Goal: Task Accomplishment & Management: Use online tool/utility

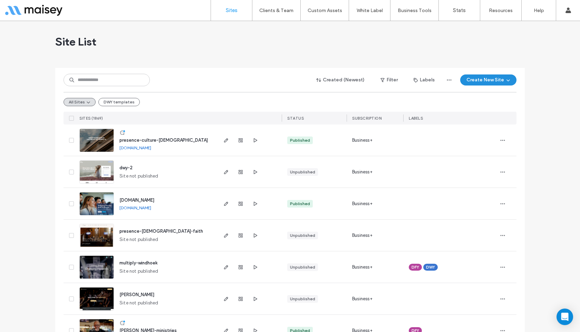
click at [471, 80] on button "Create New Site" at bounding box center [488, 80] width 56 height 11
click at [471, 103] on use at bounding box center [471, 103] width 7 height 6
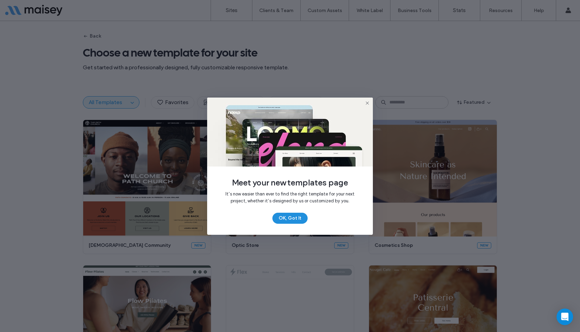
click at [297, 217] on button "OK, Got It" at bounding box center [289, 218] width 35 height 11
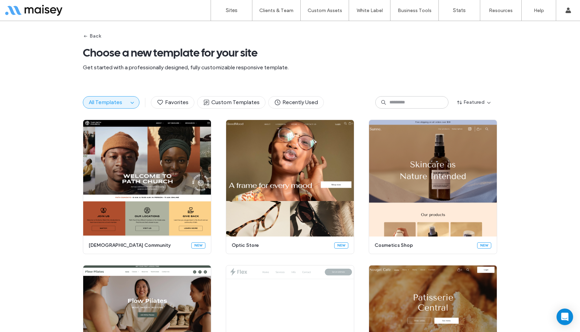
click at [122, 106] on button "All Templates" at bounding box center [105, 103] width 45 height 12
click at [115, 100] on span "All Templates" at bounding box center [105, 102] width 33 height 7
click at [129, 102] on icon "button" at bounding box center [132, 103] width 6 height 6
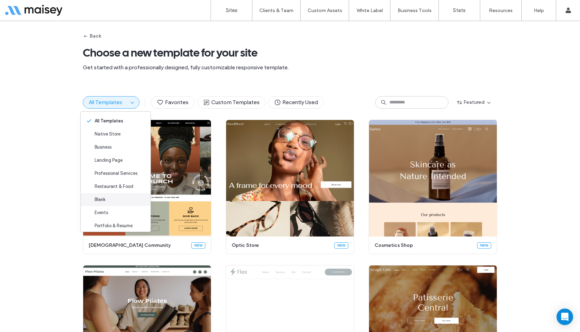
click at [118, 202] on div "Blank" at bounding box center [116, 199] width 70 height 13
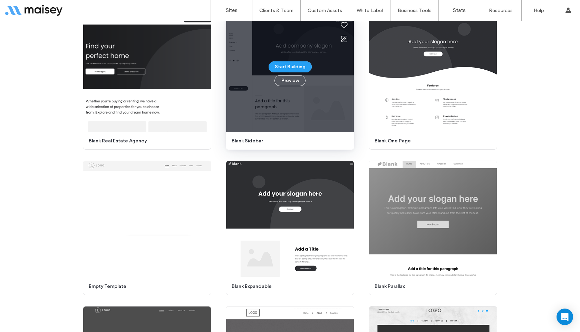
scroll to position [72, 0]
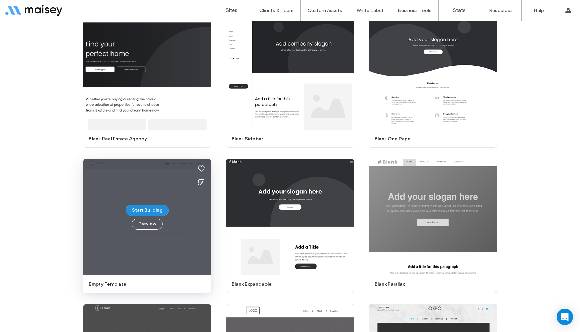
click at [137, 211] on button "Start Building" at bounding box center [147, 210] width 43 height 11
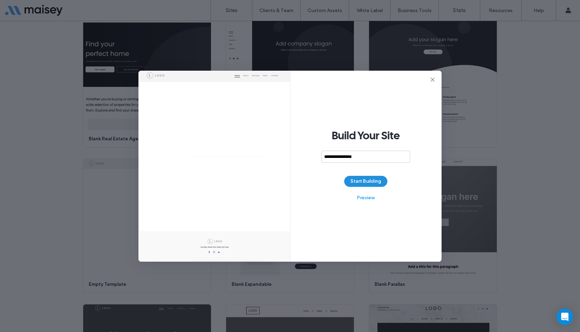
type input "**********"
click at [354, 183] on button "Start Building" at bounding box center [365, 181] width 43 height 11
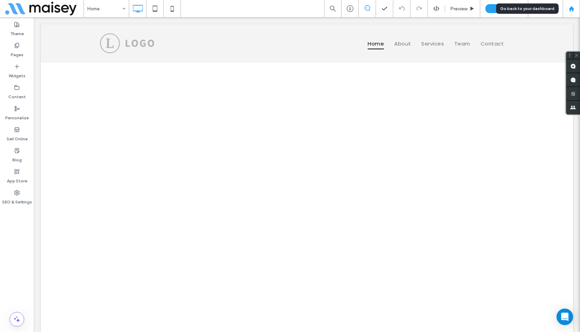
click at [568, 8] on icon at bounding box center [571, 9] width 6 height 6
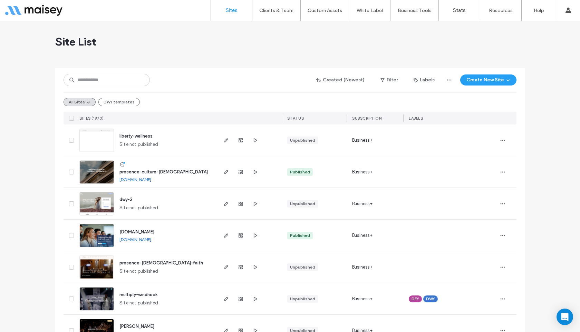
click at [163, 70] on div "Created (Newest) Filter Labels Create New Site All Sites DWY templates SITES (1…" at bounding box center [290, 96] width 453 height 57
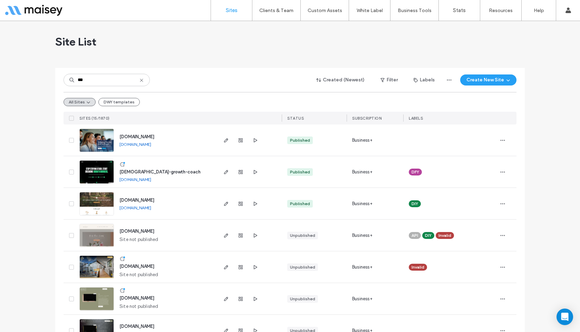
type input "***"
click at [92, 165] on img at bounding box center [97, 184] width 34 height 47
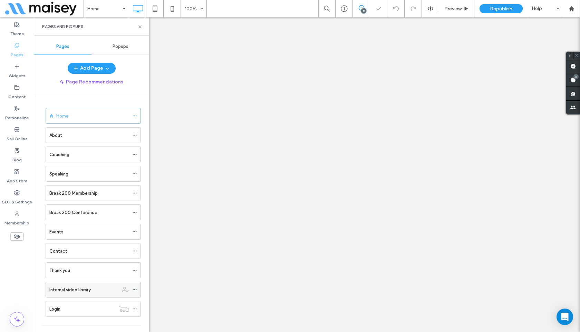
click at [87, 284] on label "Internal video library" at bounding box center [69, 290] width 41 height 12
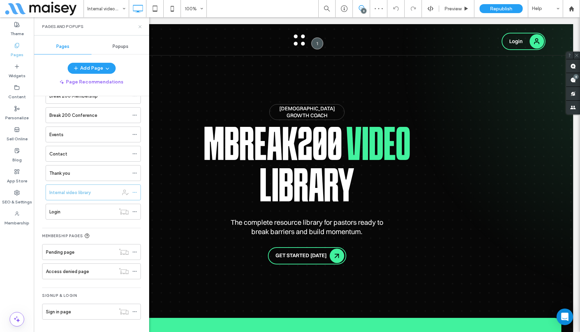
click at [141, 27] on icon at bounding box center [139, 26] width 5 height 5
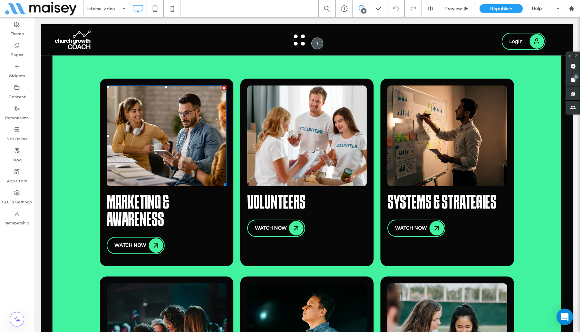
scroll to position [407, 0]
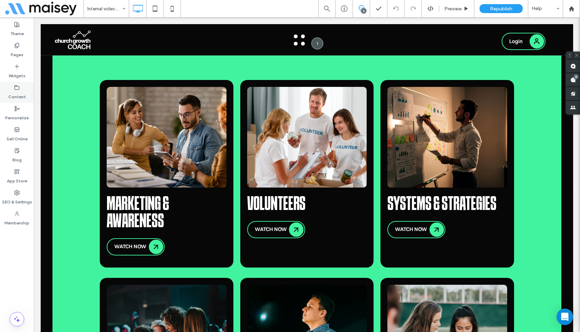
click at [20, 90] on label "Content" at bounding box center [17, 95] width 18 height 10
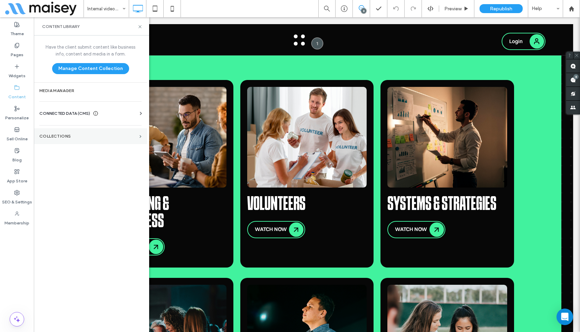
click at [72, 135] on label "Collections" at bounding box center [87, 136] width 97 height 5
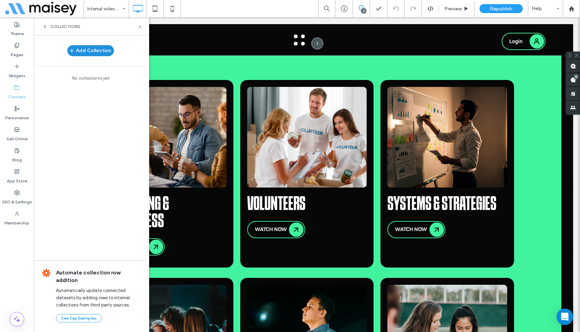
click at [96, 51] on button "Add Collection" at bounding box center [90, 50] width 47 height 11
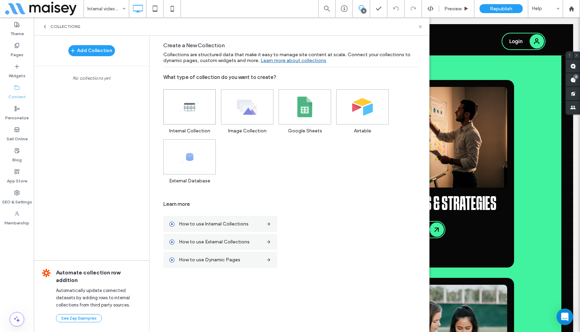
click at [199, 107] on icon at bounding box center [189, 107] width 21 height 21
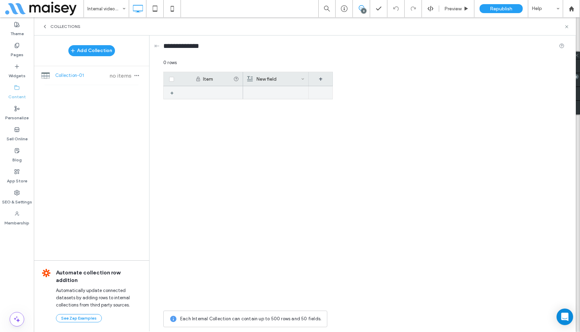
click at [171, 92] on div "+" at bounding box center [174, 93] width 9 height 12
click at [214, 122] on div "1 +" at bounding box center [247, 196] width 169 height 221
click at [566, 27] on use at bounding box center [566, 26] width 3 height 3
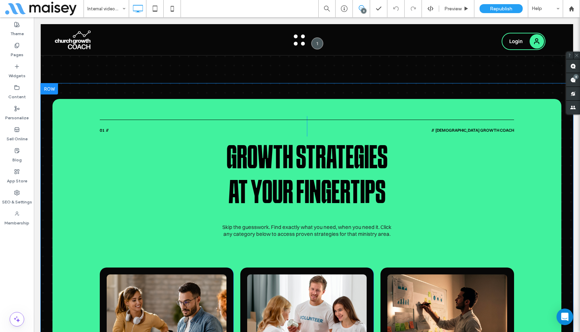
scroll to position [233, 0]
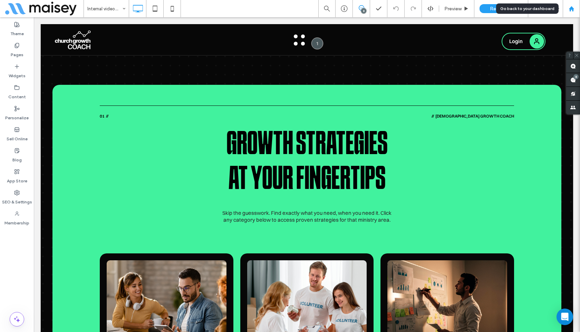
click at [572, 8] on use at bounding box center [570, 8] width 5 height 5
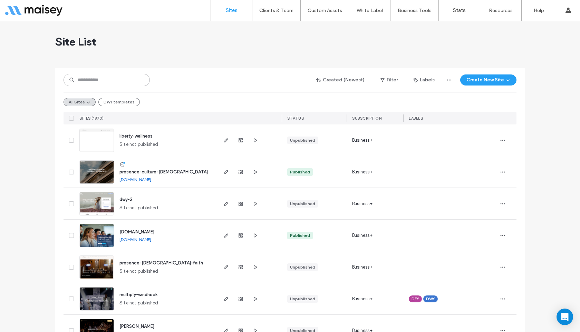
click at [91, 78] on input at bounding box center [107, 80] width 86 height 12
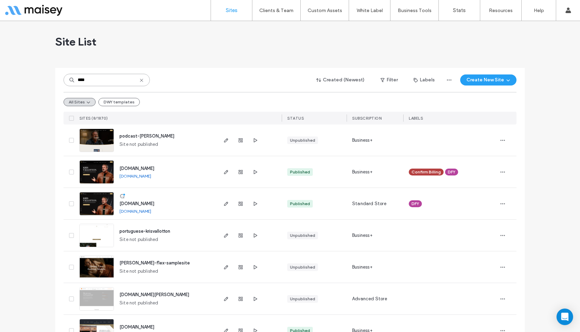
type input "****"
click at [95, 202] on img at bounding box center [97, 216] width 34 height 47
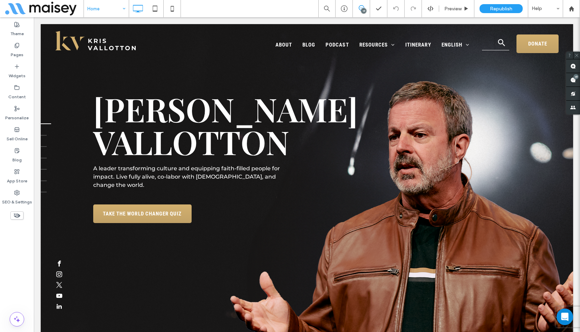
click at [102, 9] on input at bounding box center [104, 8] width 35 height 17
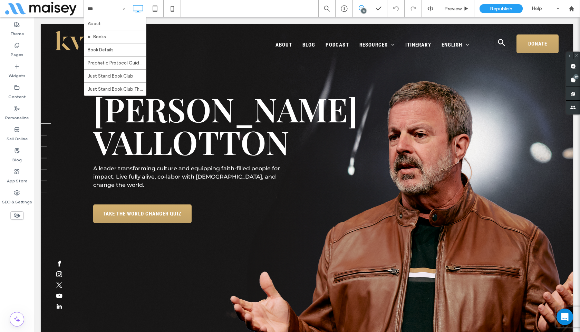
type input "****"
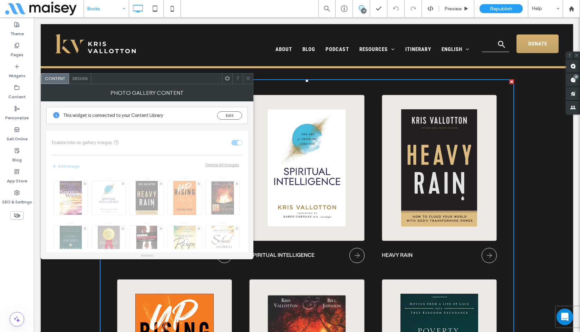
click at [80, 80] on span "Design" at bounding box center [79, 78] width 15 height 5
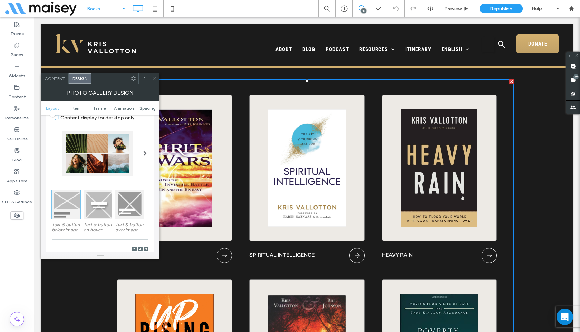
scroll to position [30, 0]
click at [51, 82] on div "Content" at bounding box center [55, 79] width 28 height 10
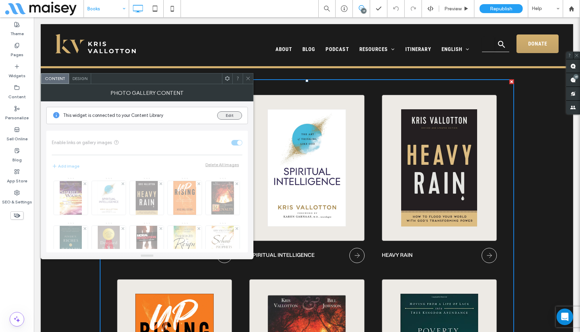
click at [229, 116] on button "Edit" at bounding box center [229, 115] width 25 height 8
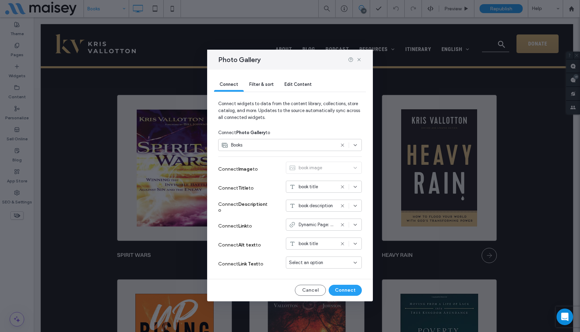
click at [321, 224] on span "Dynamic Page: Book Details" at bounding box center [317, 225] width 36 height 7
click at [359, 59] on use at bounding box center [358, 59] width 3 height 3
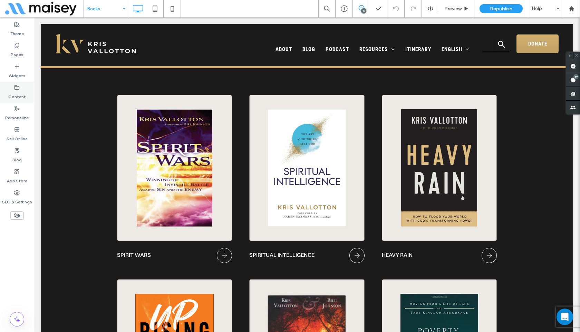
click at [19, 98] on label "Content" at bounding box center [17, 95] width 18 height 10
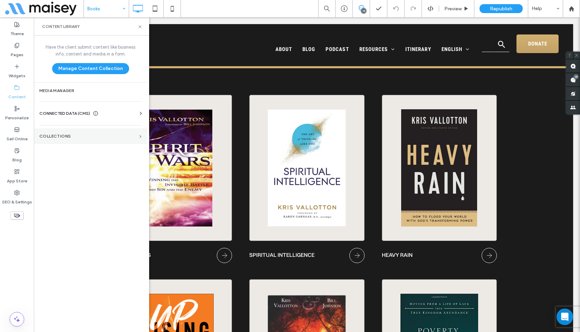
click at [55, 141] on section "Collections" at bounding box center [90, 136] width 113 height 16
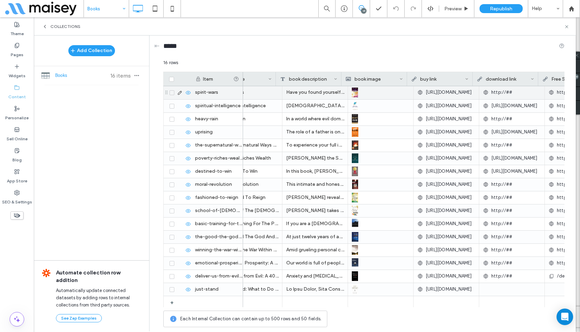
scroll to position [0, 0]
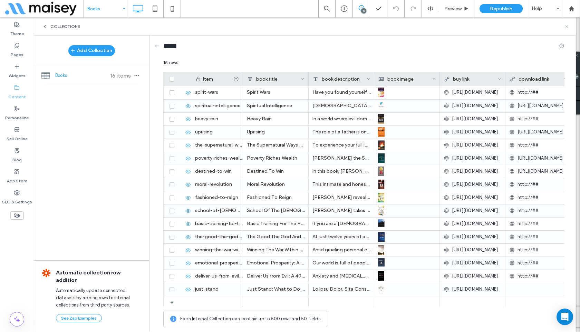
click at [565, 27] on icon at bounding box center [566, 26] width 5 height 5
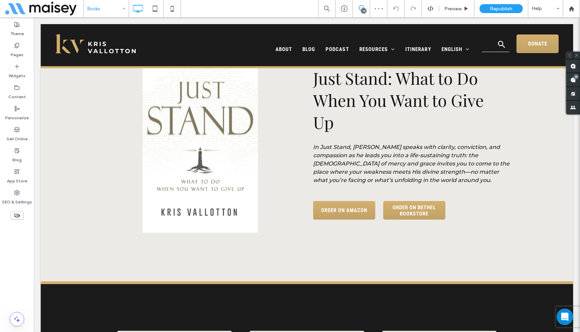
scroll to position [271, 0]
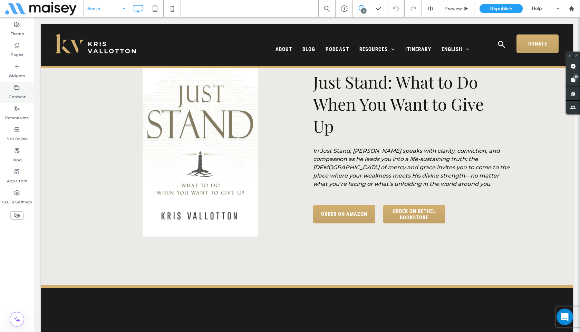
click at [12, 94] on label "Content" at bounding box center [17, 95] width 18 height 10
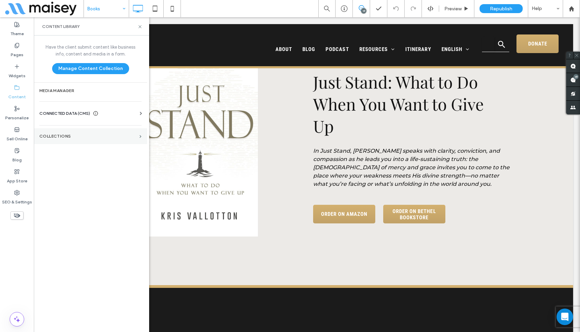
click at [62, 135] on label "Collections" at bounding box center [87, 136] width 97 height 5
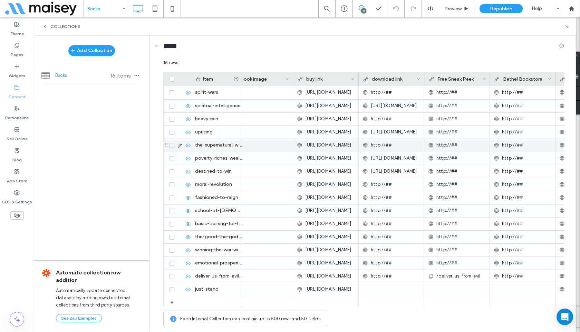
scroll to position [0, 136]
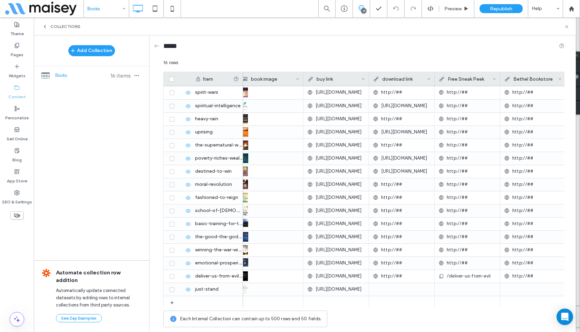
click at [62, 24] on span "Collections" at bounding box center [65, 27] width 30 height 6
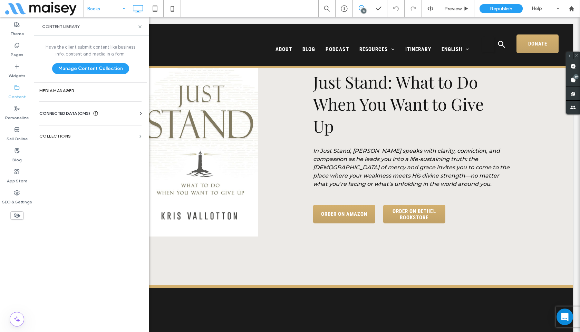
click at [68, 111] on span "CONNECTED DATA (CMS)" at bounding box center [64, 113] width 51 height 7
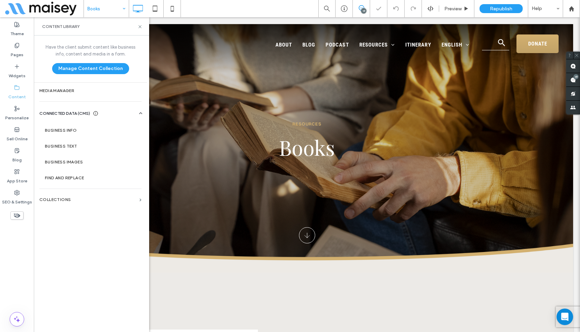
scroll to position [0, 0]
click at [68, 111] on span "CONNECTED DATA (CMS)" at bounding box center [64, 113] width 51 height 7
click at [140, 28] on icon at bounding box center [139, 26] width 5 height 5
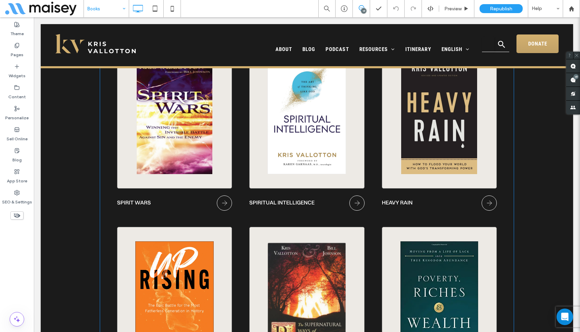
scroll to position [577, 0]
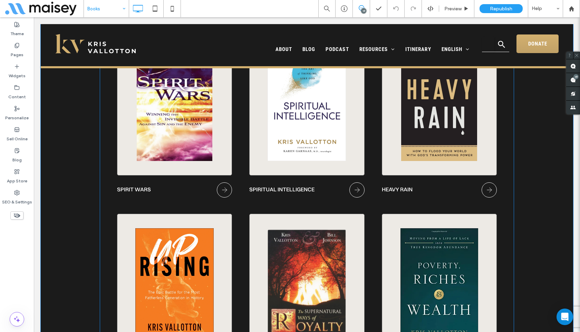
click at [184, 114] on link at bounding box center [174, 102] width 100 height 117
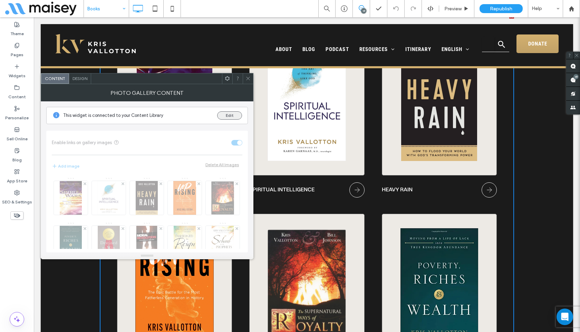
click at [227, 117] on button "Edit" at bounding box center [229, 115] width 25 height 8
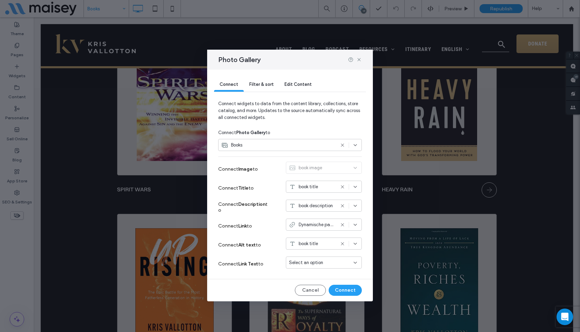
click at [324, 223] on span "Dynamische pagina: Book Details" at bounding box center [317, 225] width 36 height 7
click at [272, 215] on div "Connect Description to book description" at bounding box center [290, 207] width 144 height 19
click at [42, 113] on div "Photo Gallery Connect Filter & sort Edit Content Connect widgets to data from t…" at bounding box center [290, 166] width 580 height 332
click at [358, 58] on use at bounding box center [358, 59] width 3 height 3
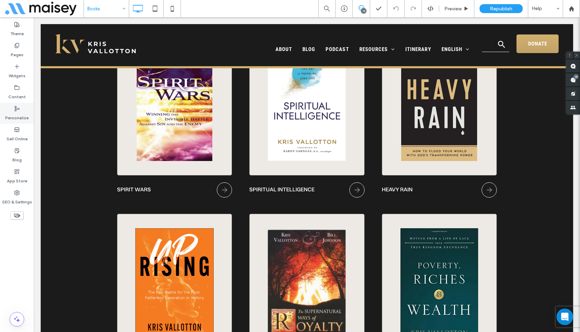
click at [19, 111] on label "Personalize" at bounding box center [16, 116] width 23 height 10
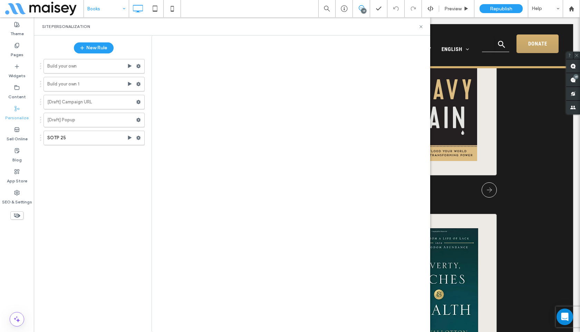
click at [19, 93] on div at bounding box center [290, 166] width 580 height 332
click at [18, 92] on label "Content" at bounding box center [17, 95] width 18 height 10
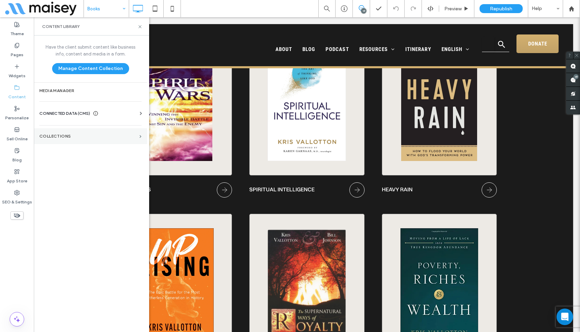
click at [94, 137] on label "Collections" at bounding box center [87, 136] width 97 height 5
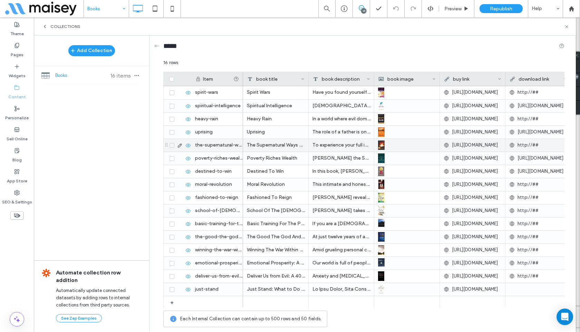
scroll to position [2, 0]
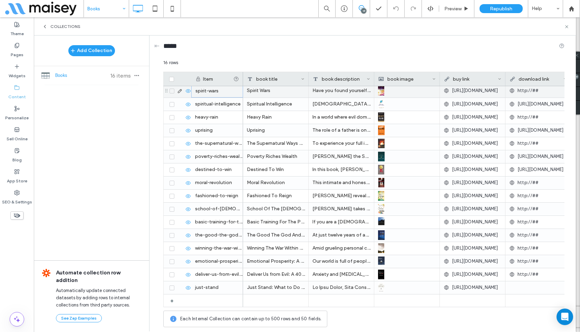
click at [206, 93] on div "spirit-wars" at bounding box center [217, 91] width 52 height 13
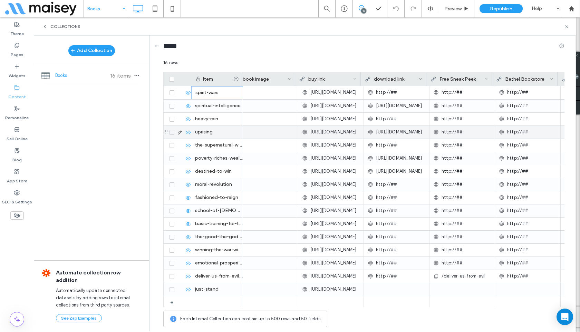
scroll to position [0, 140]
click at [51, 26] on span "Collections" at bounding box center [65, 27] width 30 height 6
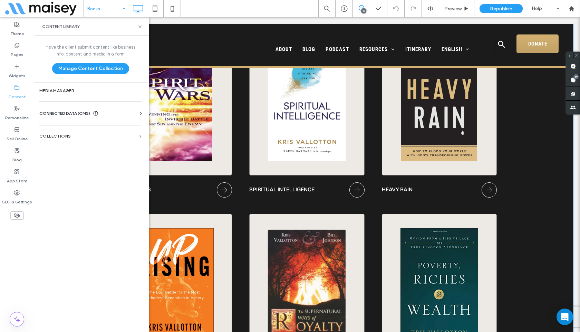
click at [275, 126] on link at bounding box center [306, 102] width 100 height 117
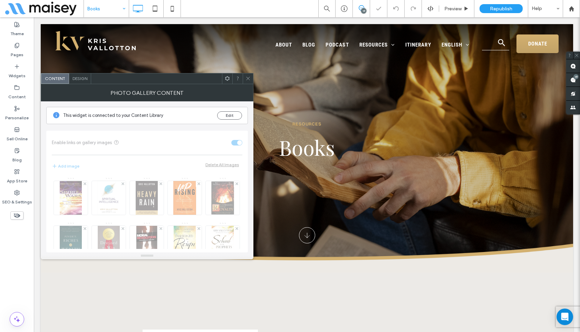
scroll to position [0, 0]
click at [250, 77] on icon at bounding box center [247, 78] width 5 height 5
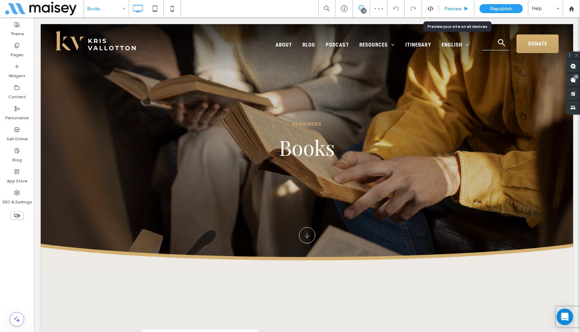
click at [453, 6] on span "Preview" at bounding box center [452, 9] width 17 height 6
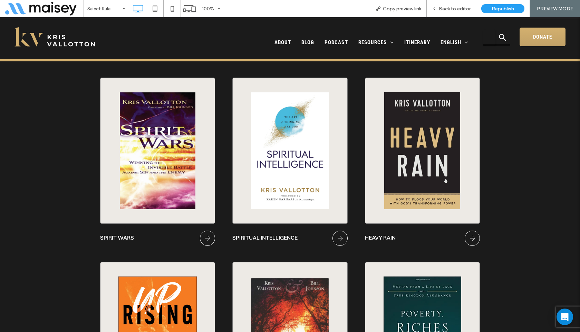
scroll to position [539, 0]
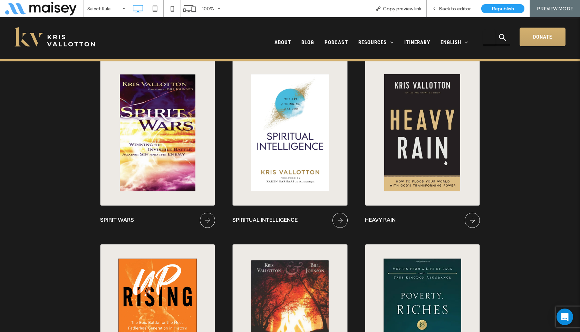
click at [198, 218] on link "Button" at bounding box center [201, 218] width 27 height 19
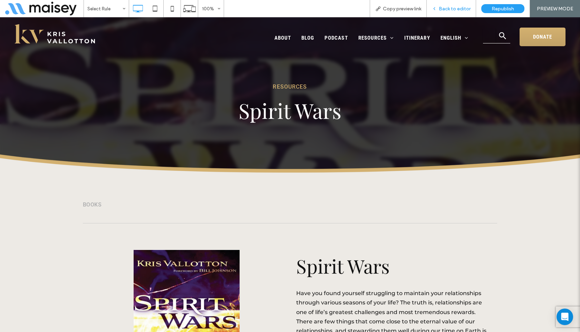
click at [450, 10] on span "Back to editor" at bounding box center [455, 9] width 32 height 6
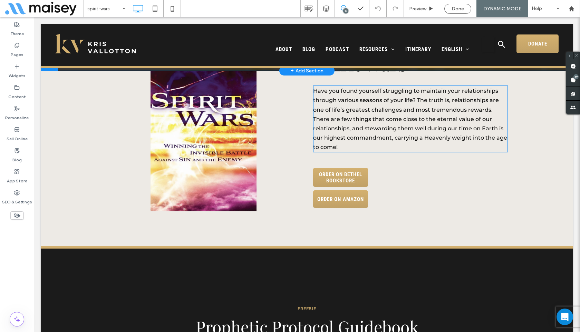
scroll to position [209, 0]
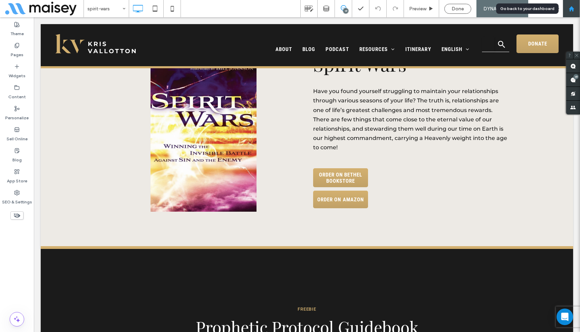
click at [573, 10] on icon at bounding box center [571, 9] width 6 height 6
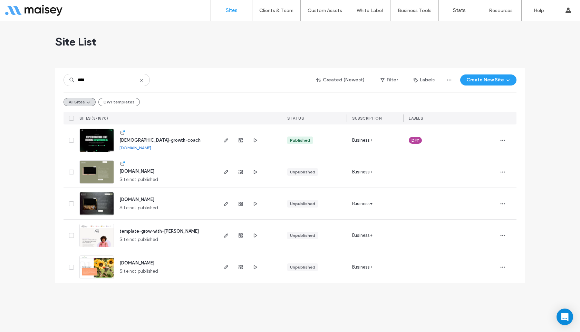
type input "****"
click at [94, 138] on img at bounding box center [97, 152] width 34 height 47
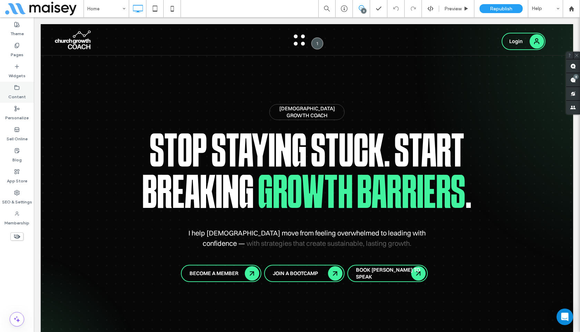
click at [19, 85] on icon at bounding box center [17, 88] width 6 height 6
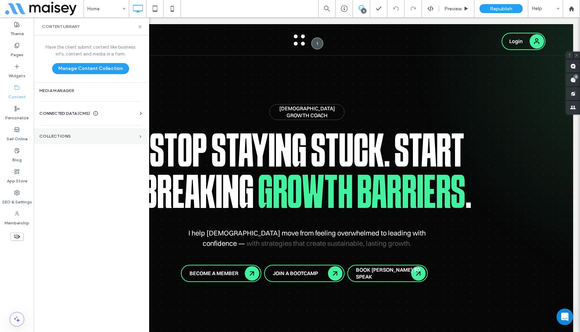
click at [48, 135] on label "Collections" at bounding box center [87, 136] width 97 height 5
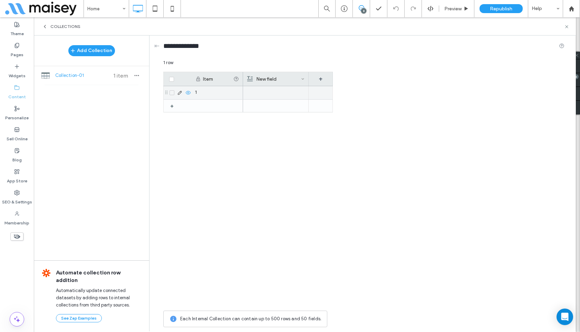
click at [211, 92] on div "1" at bounding box center [217, 92] width 52 height 13
type input "**********"
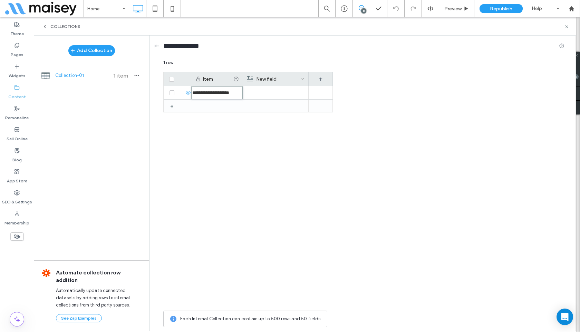
click at [217, 113] on div "**********" at bounding box center [247, 196] width 169 height 221
click at [274, 76] on div "New field" at bounding box center [274, 79] width 54 height 14
click at [567, 28] on icon at bounding box center [566, 26] width 5 height 5
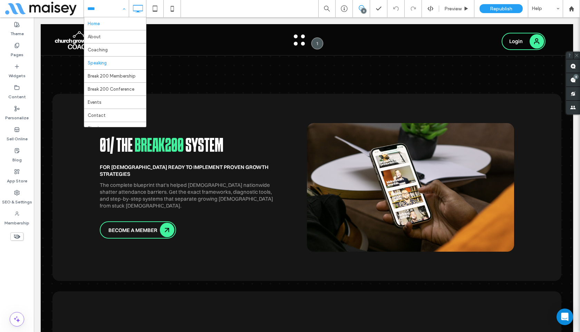
scroll to position [47, 0]
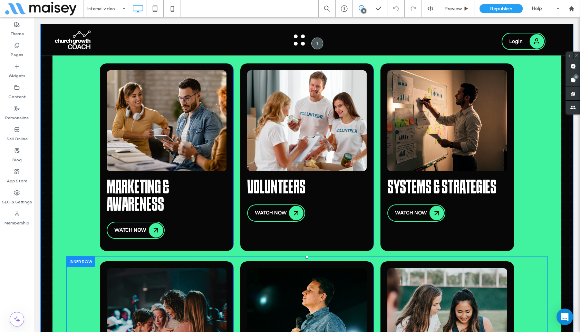
scroll to position [422, 0]
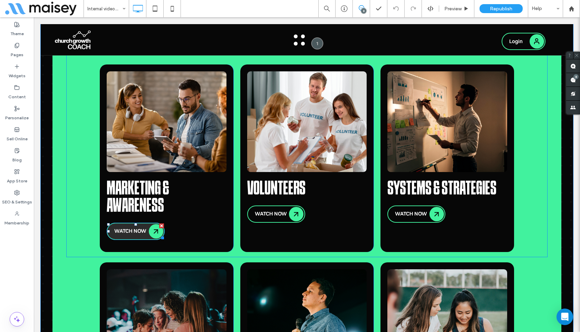
click at [141, 228] on span "WATCH NOW" at bounding box center [130, 231] width 32 height 7
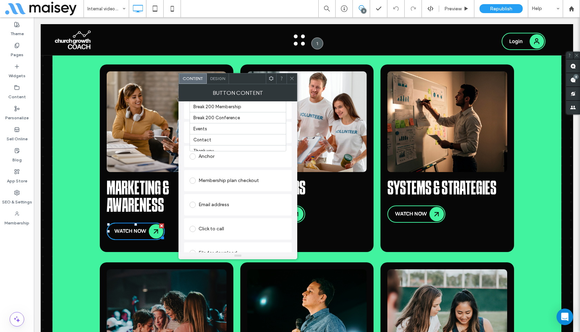
scroll to position [64, 0]
click at [291, 80] on icon at bounding box center [291, 78] width 5 height 5
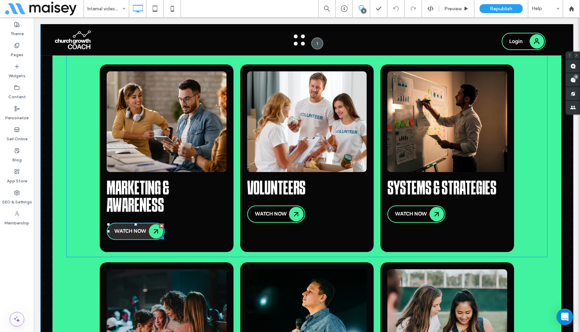
click at [129, 228] on span "WATCH NOW" at bounding box center [130, 231] width 32 height 7
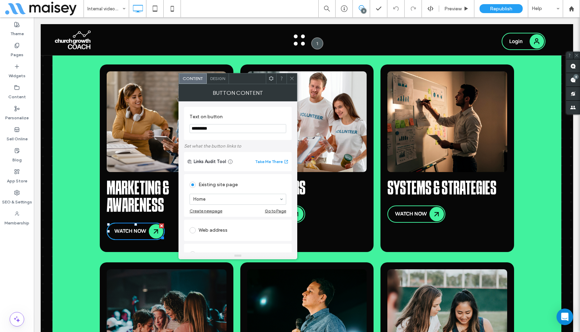
click at [292, 79] on icon at bounding box center [291, 78] width 5 height 5
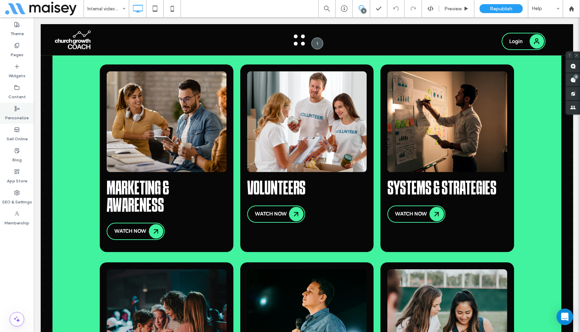
click at [15, 113] on label "Personalize" at bounding box center [16, 116] width 23 height 10
click at [299, 40] on button "menu" at bounding box center [299, 40] width 18 height 18
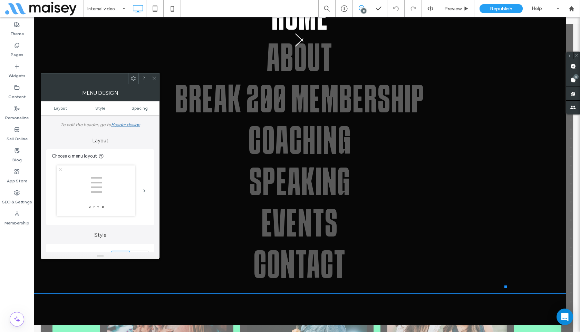
scroll to position [59, 0]
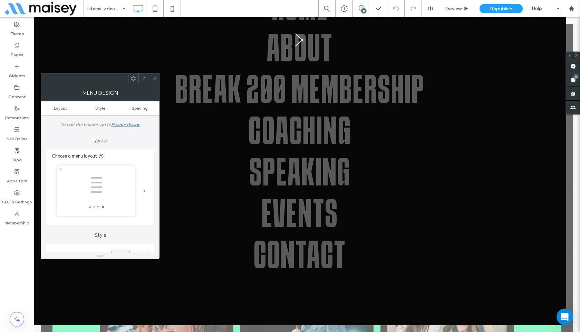
click at [153, 78] on icon at bounding box center [154, 78] width 5 height 5
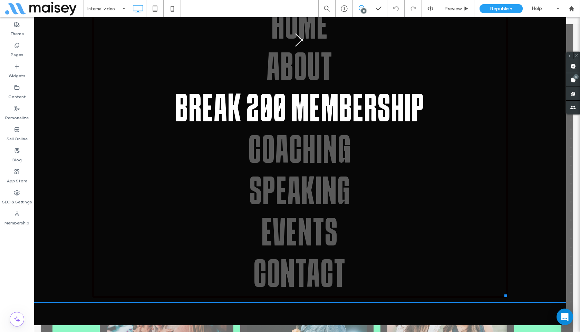
scroll to position [35, 0]
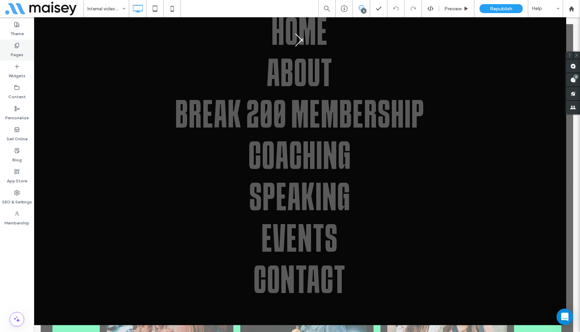
click at [17, 58] on div "Pages" at bounding box center [17, 50] width 34 height 21
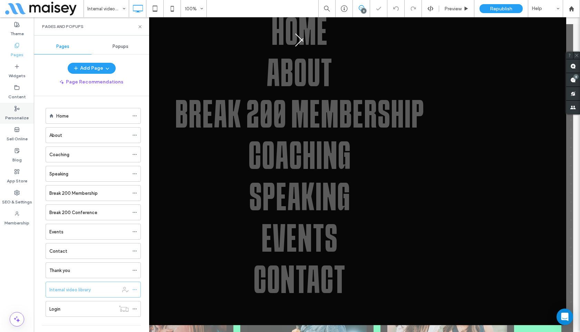
click at [21, 106] on div "Personalize" at bounding box center [17, 113] width 34 height 21
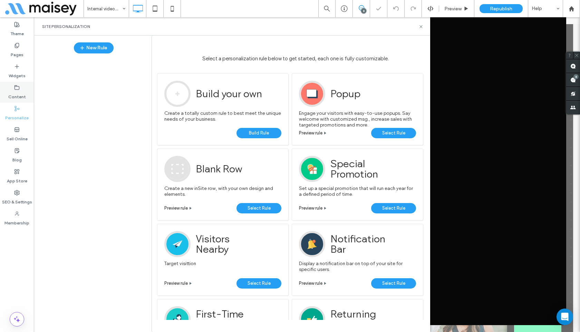
click at [15, 88] on icon at bounding box center [17, 88] width 6 height 6
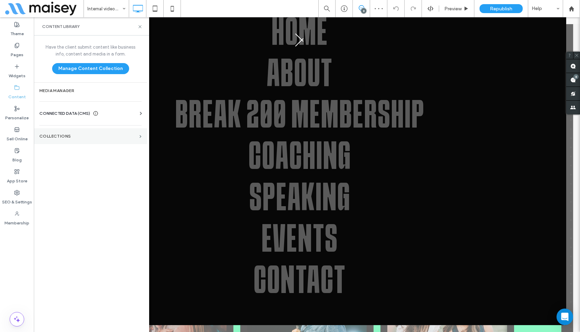
click at [105, 140] on section "Collections" at bounding box center [90, 136] width 113 height 16
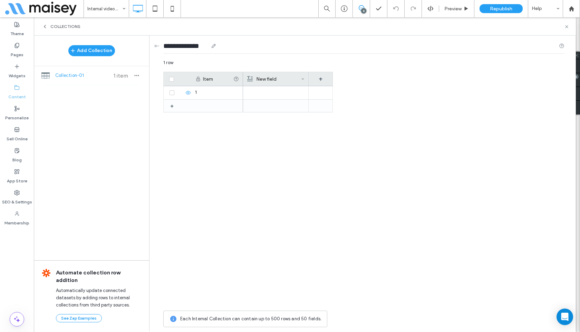
click at [188, 42] on input "**********" at bounding box center [185, 46] width 45 height 10
click at [216, 45] on icon at bounding box center [214, 46] width 6 height 6
click at [216, 47] on icon at bounding box center [214, 46] width 6 height 6
click at [188, 45] on input "**********" at bounding box center [185, 46] width 45 height 10
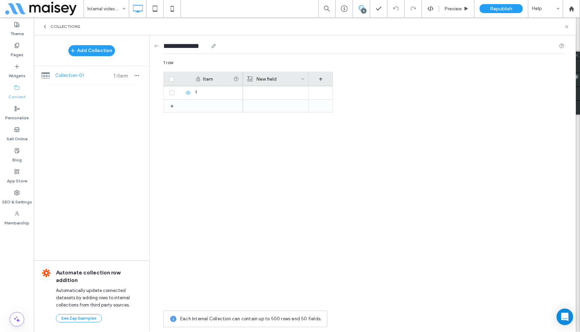
click at [188, 45] on input "**********" at bounding box center [185, 46] width 45 height 10
click at [215, 47] on use at bounding box center [214, 46] width 4 height 4
click at [220, 46] on div "**********" at bounding box center [363, 47] width 401 height 13
click at [180, 93] on icon at bounding box center [180, 93] width 6 height 6
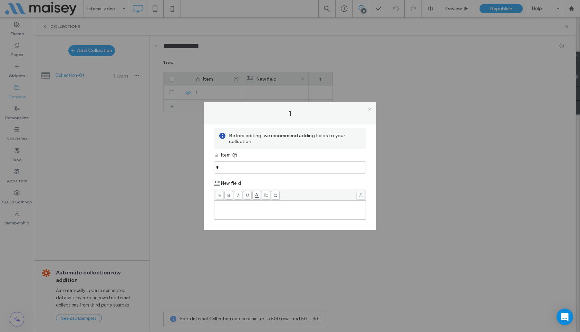
click at [258, 169] on input "*" at bounding box center [290, 168] width 152 height 12
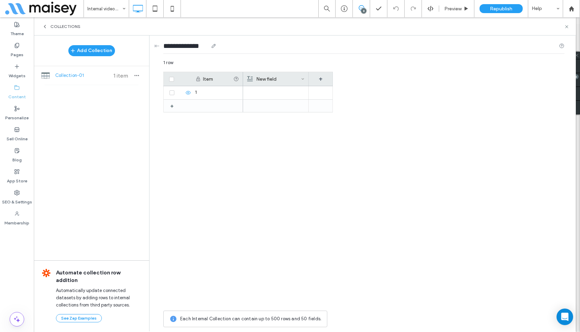
click at [216, 44] on icon at bounding box center [214, 46] width 6 height 6
click at [216, 45] on icon at bounding box center [214, 46] width 6 height 6
click at [139, 75] on icon "button" at bounding box center [137, 76] width 6 height 6
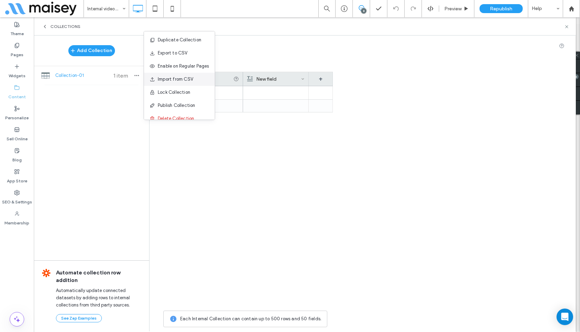
scroll to position [0, 0]
click at [106, 121] on div "Add Collection Collection-01 1 item Automate collection row addition Automatica…" at bounding box center [91, 183] width 115 height 295
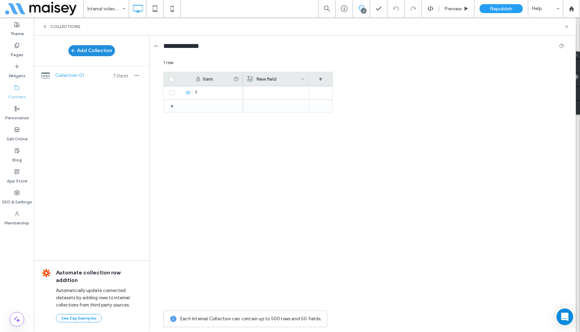
click at [89, 47] on button "Add Collection" at bounding box center [91, 50] width 47 height 11
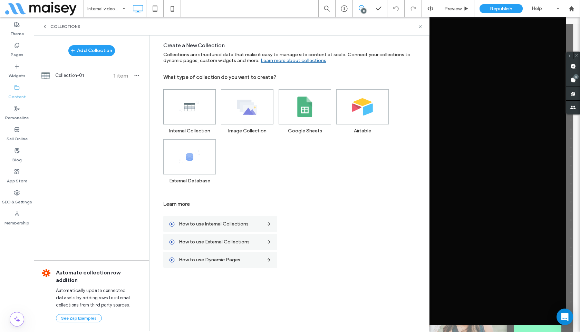
click at [191, 107] on use at bounding box center [188, 106] width 19 height 11
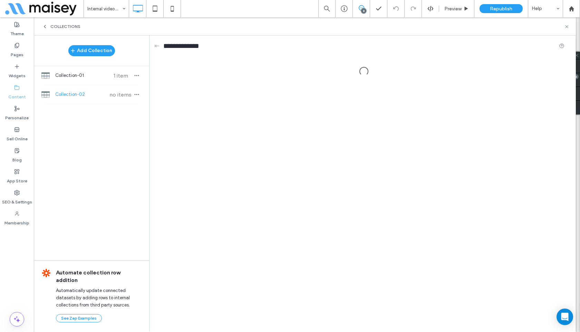
click at [191, 107] on div "**********" at bounding box center [364, 183] width 422 height 295
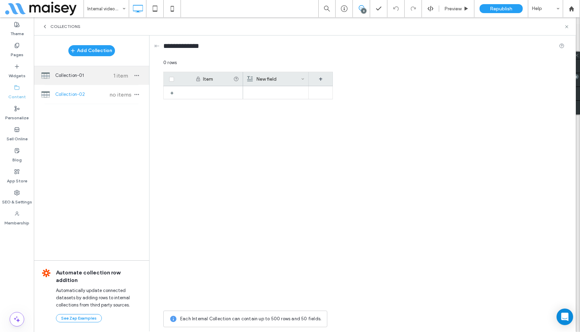
click at [72, 80] on div "Collection-01 1 item" at bounding box center [91, 75] width 115 height 19
click at [138, 74] on icon "button" at bounding box center [137, 76] width 6 height 6
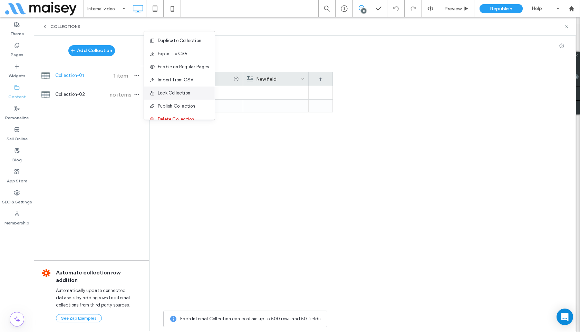
scroll to position [1, 0]
click at [274, 78] on div "New field" at bounding box center [274, 79] width 54 height 14
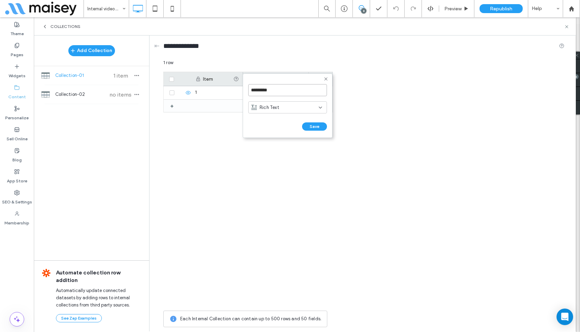
click at [287, 94] on input "*********" at bounding box center [287, 90] width 79 height 12
type input "*****"
click at [317, 128] on button "Save" at bounding box center [314, 127] width 25 height 8
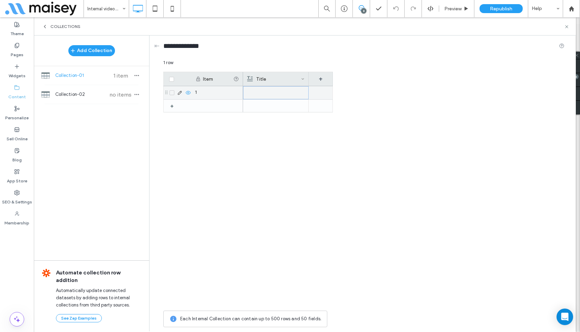
click at [273, 91] on div at bounding box center [275, 93] width 57 height 12
click at [275, 123] on div at bounding box center [288, 196] width 90 height 221
click at [271, 93] on div at bounding box center [275, 93] width 57 height 12
click at [279, 121] on div at bounding box center [288, 196] width 90 height 221
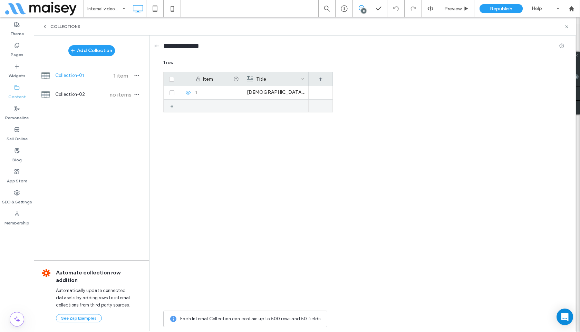
click at [173, 106] on div "+" at bounding box center [174, 106] width 9 height 12
click at [259, 104] on div at bounding box center [276, 106] width 58 height 13
click at [259, 104] on div at bounding box center [275, 106] width 57 height 12
click at [168, 120] on div "+" at bounding box center [172, 119] width 11 height 12
click at [176, 120] on div "+" at bounding box center [174, 119] width 9 height 12
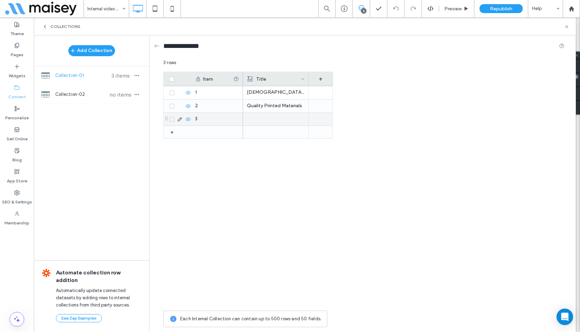
click at [170, 120] on icon at bounding box center [171, 119] width 3 height 2
click at [260, 117] on div at bounding box center [276, 120] width 58 height 13
click at [260, 117] on div at bounding box center [275, 121] width 57 height 12
click at [270, 150] on div "Fall’s Best Kept Secret Sunday Quality Printed Materials Church Websites 101" at bounding box center [288, 198] width 90 height 220
click at [173, 121] on icon at bounding box center [171, 121] width 3 height 2
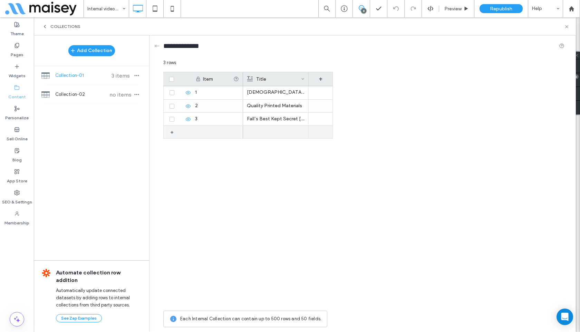
click at [173, 130] on div "+" at bounding box center [174, 132] width 9 height 12
click at [263, 129] on div at bounding box center [276, 132] width 58 height 13
click at [263, 129] on div at bounding box center [275, 132] width 57 height 12
click at [257, 155] on div "Fall’s Best Kept Secret Sunday Quality Printed Materials Church Websites 101" at bounding box center [288, 196] width 90 height 221
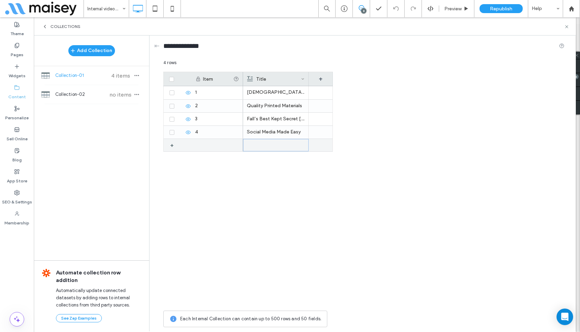
click at [258, 146] on div at bounding box center [275, 145] width 57 height 12
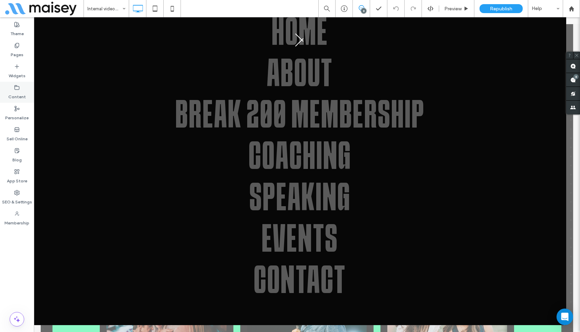
click at [14, 95] on label "Content" at bounding box center [17, 95] width 18 height 10
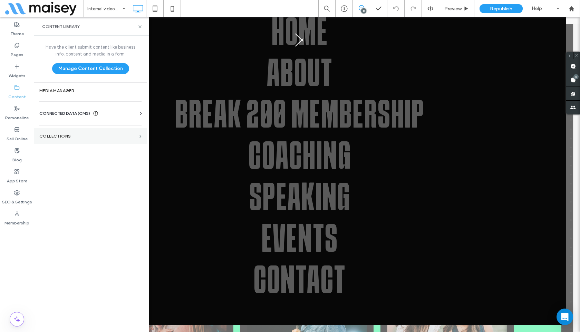
click at [63, 135] on label "Collections" at bounding box center [87, 136] width 97 height 5
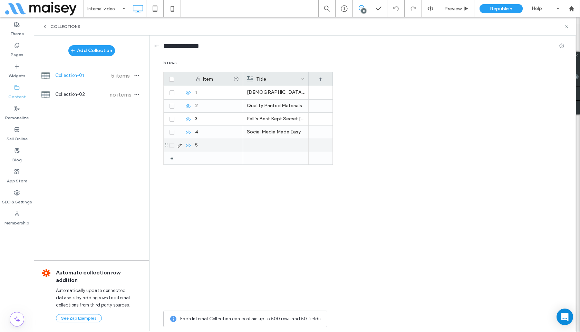
click at [272, 146] on div at bounding box center [276, 145] width 58 height 13
click at [272, 146] on div at bounding box center [275, 145] width 57 height 12
click at [309, 184] on div "Church Websites 101 Quality Printed Materials Fall’s Best Kept Secret Sunday So…" at bounding box center [288, 196] width 90 height 221
click at [174, 158] on div "+" at bounding box center [174, 158] width 9 height 12
click at [171, 177] on div "+" at bounding box center [174, 171] width 9 height 12
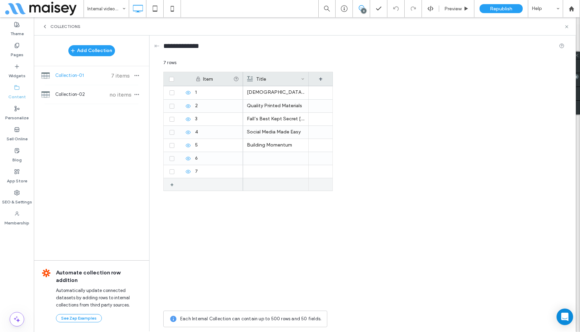
click at [173, 184] on div "+" at bounding box center [174, 184] width 9 height 12
click at [171, 197] on div "+" at bounding box center [174, 198] width 9 height 12
click at [275, 157] on div at bounding box center [276, 158] width 58 height 13
click at [275, 157] on div at bounding box center [275, 159] width 57 height 12
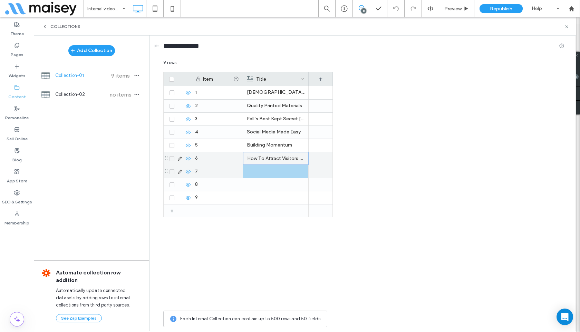
click at [262, 173] on div at bounding box center [276, 171] width 58 height 13
click at [262, 173] on div at bounding box center [275, 172] width 57 height 12
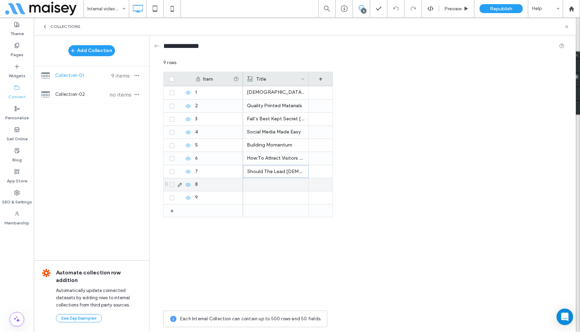
click at [260, 184] on div at bounding box center [276, 184] width 58 height 13
click at [260, 184] on div at bounding box center [275, 185] width 57 height 12
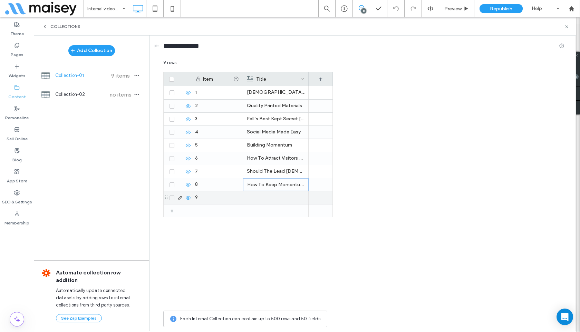
click at [257, 195] on div at bounding box center [276, 198] width 58 height 13
click at [257, 195] on div at bounding box center [275, 198] width 57 height 12
click at [172, 214] on div "+" at bounding box center [174, 211] width 9 height 12
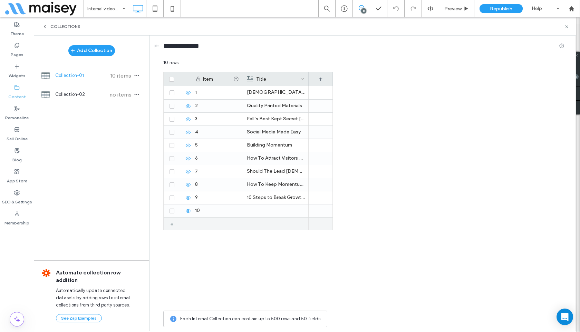
click at [172, 225] on div "+" at bounding box center [174, 224] width 9 height 12
click at [172, 235] on div "+" at bounding box center [174, 237] width 9 height 12
click at [259, 209] on div at bounding box center [276, 211] width 58 height 13
click at [259, 209] on div at bounding box center [275, 211] width 57 height 12
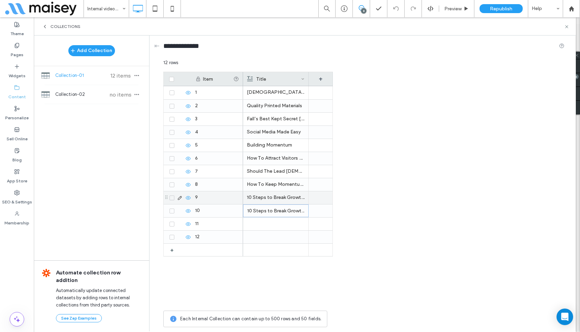
click at [279, 198] on p "10 Steps to Break Growth Barriers: Get to Know The Community" at bounding box center [276, 198] width 58 height 12
click at [279, 198] on p "10 Steps to Break Growth Barriers: Get to Know The Community" at bounding box center [275, 198] width 57 height 12
click at [277, 212] on p "10 Steps to Break Growth Barriers: Develop a Digital Presence" at bounding box center [276, 211] width 58 height 12
click at [277, 212] on p "10 Steps to Break Growth Barriers: Develop a Digital Presence" at bounding box center [275, 211] width 57 height 12
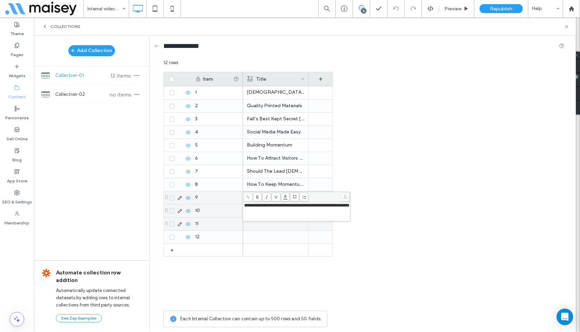
click at [261, 228] on div at bounding box center [276, 224] width 58 height 13
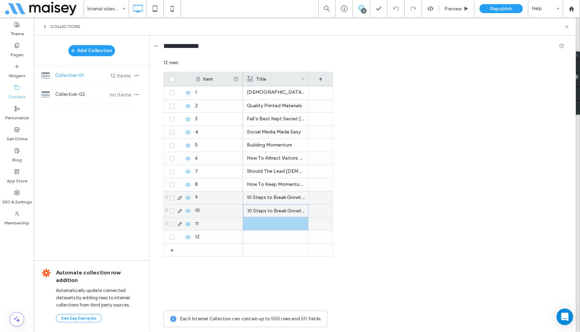
click at [261, 226] on div at bounding box center [276, 224] width 58 height 13
click at [261, 226] on div at bounding box center [275, 224] width 57 height 12
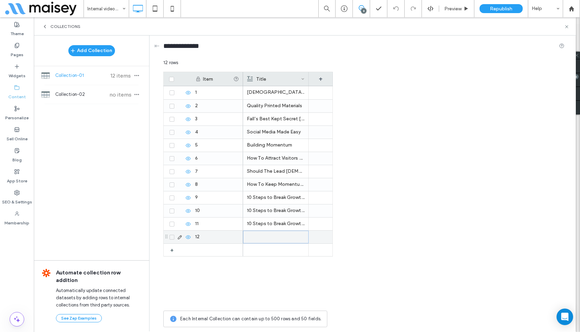
click at [264, 236] on div at bounding box center [275, 237] width 57 height 12
click at [169, 252] on div "+" at bounding box center [172, 250] width 11 height 12
click at [275, 248] on div at bounding box center [276, 250] width 58 height 13
click at [275, 248] on div at bounding box center [275, 250] width 57 height 12
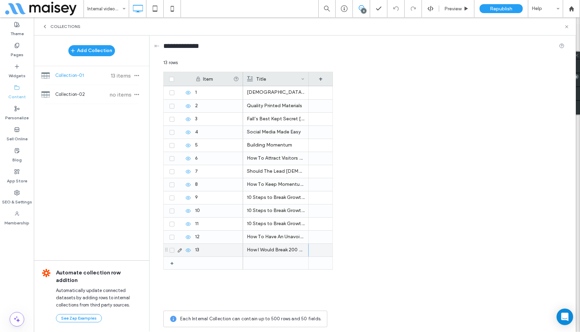
click at [404, 170] on div "Item Title + 13 + 12 11 10 9 8 7 6 1 2 3 4 5 How I Would Break 200 As A New Pas…" at bounding box center [363, 190] width 401 height 236
click at [322, 78] on div "+" at bounding box center [321, 79] width 24 height 14
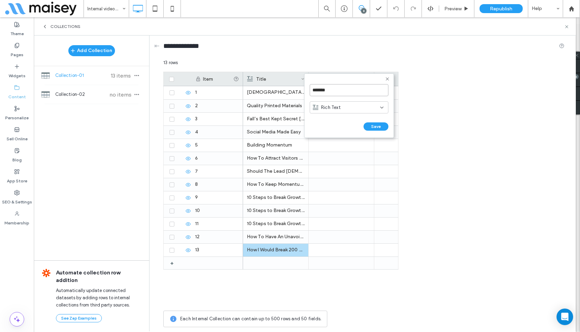
click at [334, 89] on input "*******" at bounding box center [349, 90] width 79 height 12
click at [340, 106] on div "Rich Text" at bounding box center [346, 107] width 67 height 7
click at [334, 147] on div "Video" at bounding box center [349, 145] width 78 height 12
click at [360, 110] on div "Video" at bounding box center [347, 107] width 68 height 7
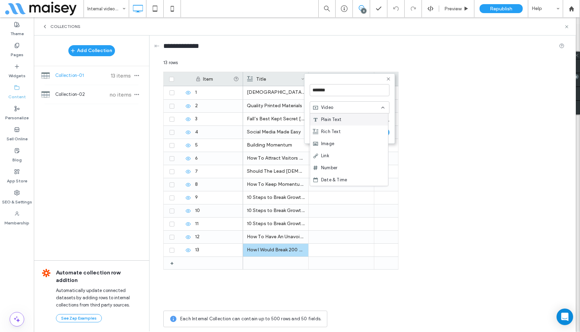
click at [345, 97] on div "*******" at bounding box center [350, 90] width 80 height 19
click at [373, 131] on button "Save" at bounding box center [376, 132] width 25 height 8
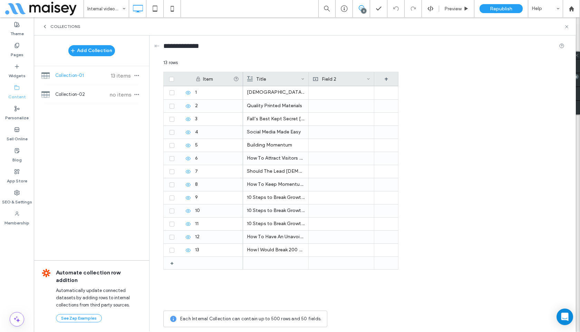
click at [329, 74] on div "Field 2" at bounding box center [340, 79] width 54 height 14
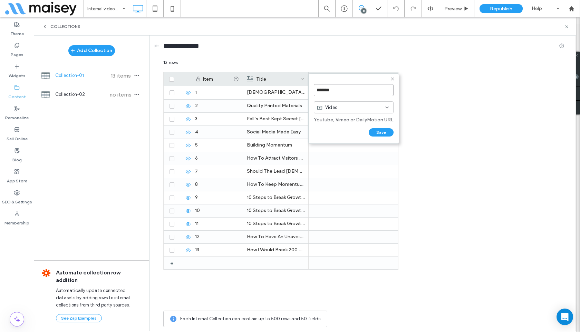
click at [329, 86] on input "*******" at bounding box center [354, 90] width 80 height 12
type input "*****"
click at [385, 136] on button "Save" at bounding box center [381, 132] width 25 height 8
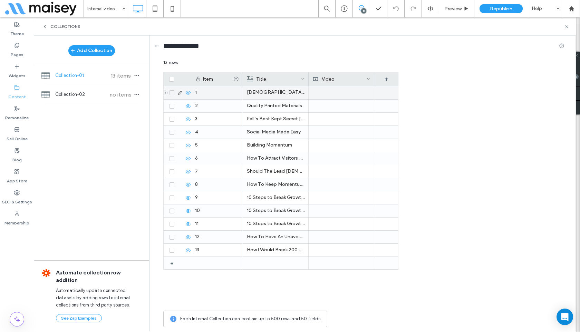
click at [344, 90] on div at bounding box center [342, 92] width 66 height 13
click at [324, 94] on div at bounding box center [342, 92] width 66 height 13
type input "**********"
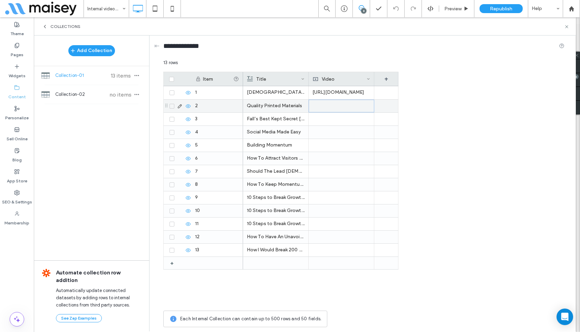
click at [319, 104] on div at bounding box center [342, 106] width 66 height 13
type input "**********"
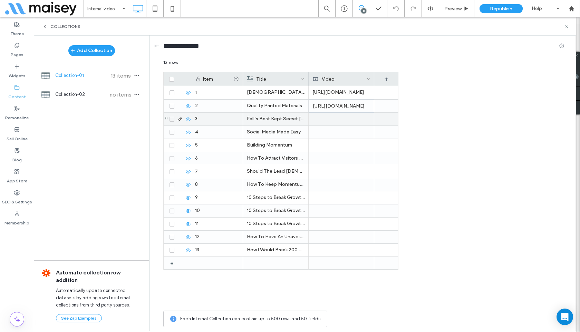
click at [320, 118] on div at bounding box center [342, 119] width 66 height 13
type input "**********"
click at [329, 131] on div at bounding box center [342, 132] width 66 height 13
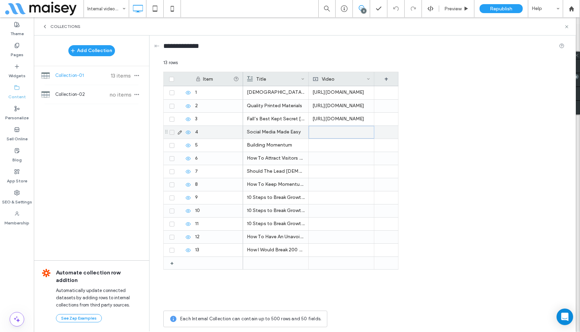
click at [329, 131] on div at bounding box center [342, 132] width 66 height 13
type input "**********"
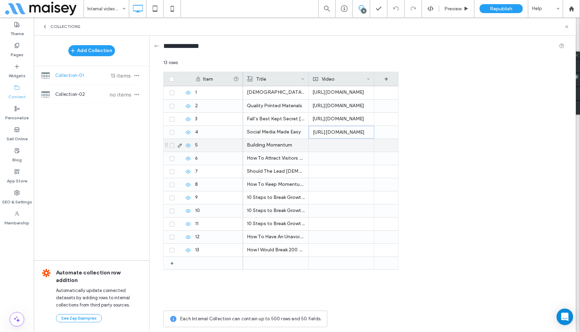
click at [338, 145] on div at bounding box center [342, 145] width 66 height 13
type input "**********"
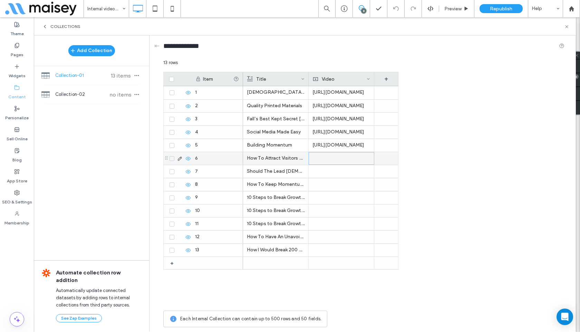
click at [322, 159] on div at bounding box center [342, 158] width 66 height 13
type input "**********"
click at [336, 172] on div at bounding box center [342, 171] width 66 height 13
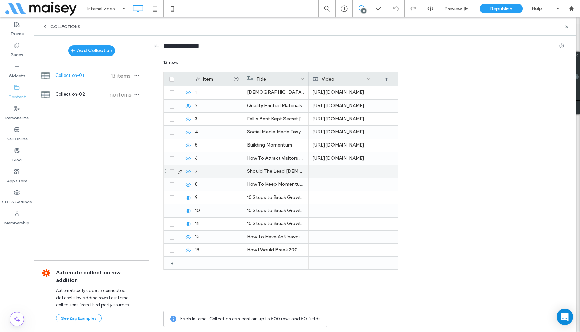
click at [336, 172] on div at bounding box center [342, 171] width 66 height 13
type input "**********"
click at [320, 185] on div at bounding box center [342, 184] width 66 height 13
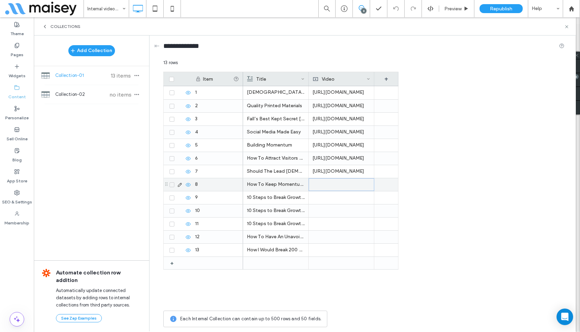
click at [320, 185] on div at bounding box center [342, 184] width 66 height 13
type input "**********"
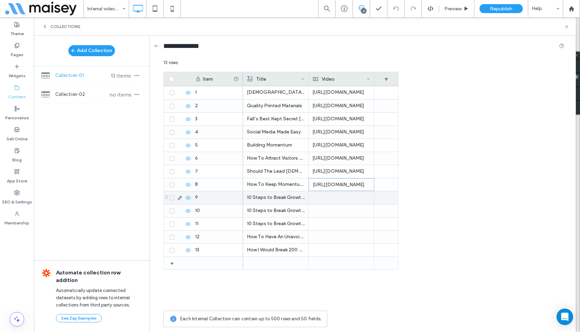
click at [323, 197] on div at bounding box center [342, 198] width 66 height 13
type input "**********"
click at [320, 208] on div at bounding box center [342, 211] width 66 height 13
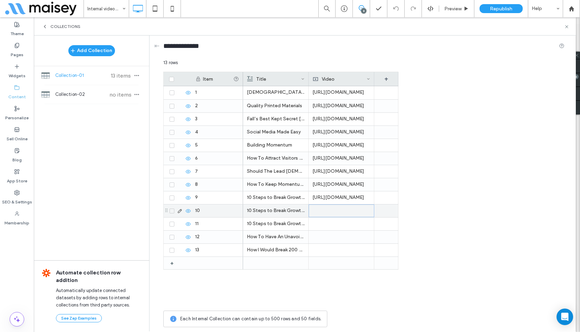
click at [320, 208] on div at bounding box center [342, 211] width 66 height 13
type input "**********"
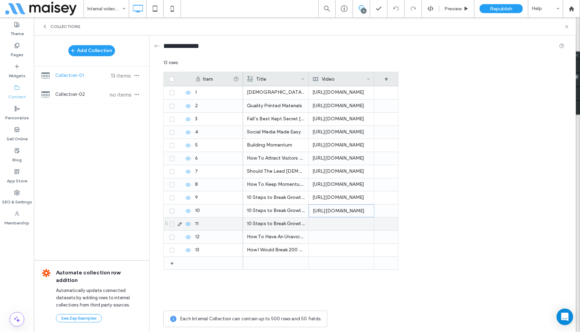
click at [328, 224] on div at bounding box center [342, 224] width 66 height 13
type input "**********"
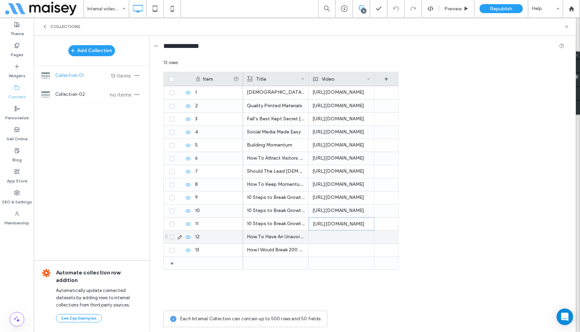
click at [325, 236] on div at bounding box center [342, 237] width 66 height 13
type input "**********"
click at [316, 247] on div at bounding box center [342, 250] width 66 height 13
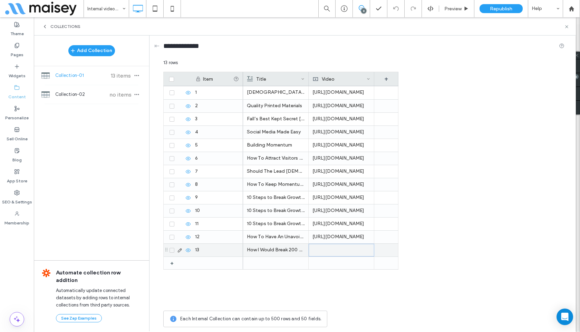
click at [316, 247] on div at bounding box center [342, 250] width 66 height 13
type input "**********"
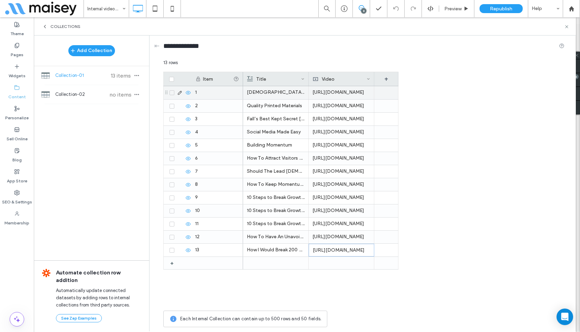
click at [207, 91] on div "1" at bounding box center [217, 92] width 52 height 13
click at [215, 47] on icon at bounding box center [214, 46] width 6 height 6
click at [216, 47] on icon at bounding box center [214, 46] width 6 height 6
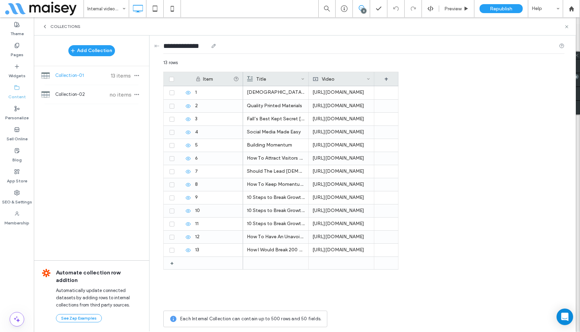
click at [188, 46] on input "**********" at bounding box center [185, 46] width 45 height 10
click at [192, 45] on input "**********" at bounding box center [185, 46] width 45 height 10
click at [186, 42] on input "**********" at bounding box center [185, 46] width 45 height 10
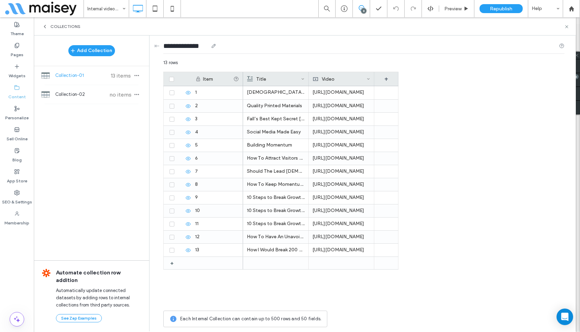
paste input "********"
type input "**********"
click at [257, 52] on div "**********" at bounding box center [363, 47] width 401 height 13
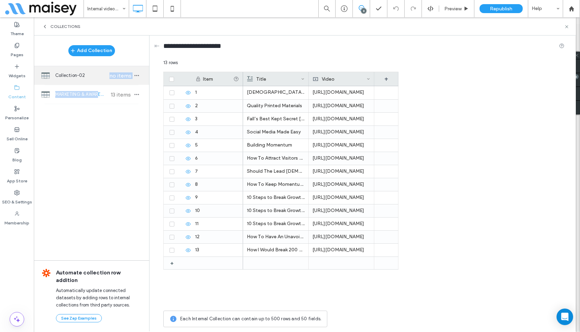
drag, startPoint x: 99, startPoint y: 96, endPoint x: 99, endPoint y: 74, distance: 22.1
click at [99, 73] on div "Add Collection Collection-02 no items MARKETING & AWARENESS 13 items" at bounding box center [91, 70] width 115 height 69
drag, startPoint x: 137, startPoint y: 97, endPoint x: 137, endPoint y: 80, distance: 16.6
click at [137, 80] on div "Add Collection Collection-02 no items MARKETING & AWARENESS 13 items" at bounding box center [91, 70] width 115 height 69
click at [138, 95] on use "button" at bounding box center [137, 94] width 4 height 1
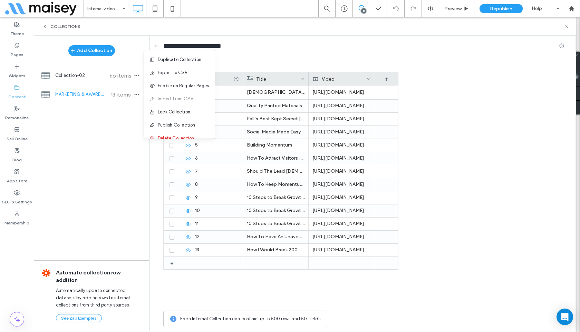
click at [82, 179] on div "Add Collection Collection-02 no items MARKETING & AWARENESS 13 items Automate c…" at bounding box center [91, 183] width 115 height 295
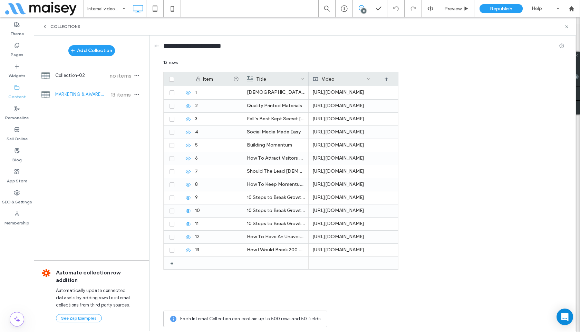
click at [45, 26] on use at bounding box center [44, 26] width 1 height 3
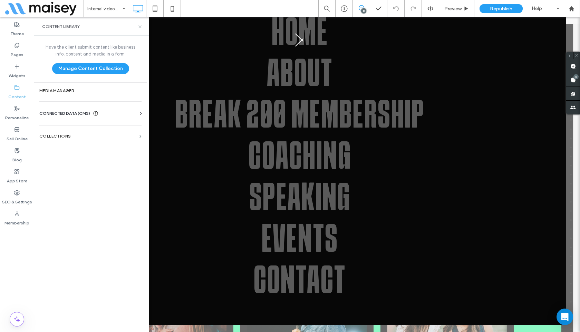
click at [139, 29] on icon at bounding box center [139, 26] width 5 height 5
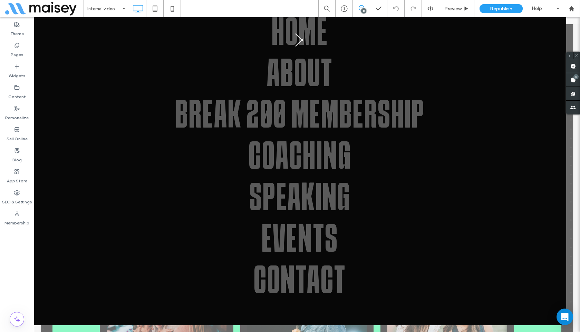
click at [304, 40] on button "menu" at bounding box center [299, 40] width 18 height 18
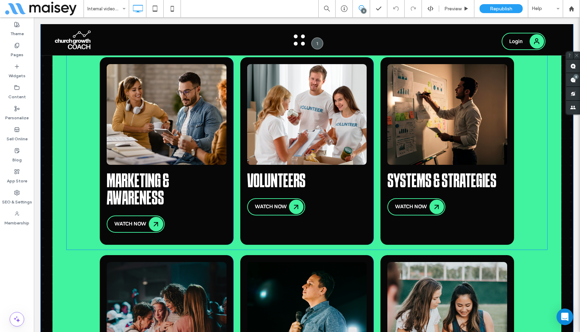
scroll to position [422, 0]
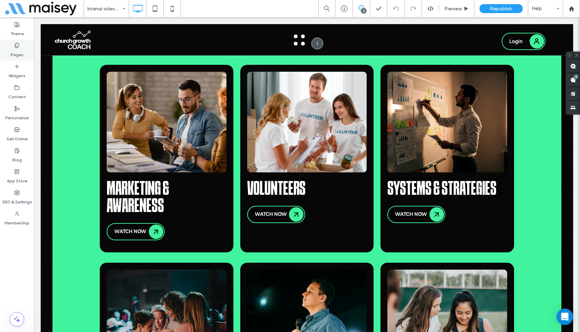
click at [13, 41] on div "Pages" at bounding box center [17, 50] width 34 height 21
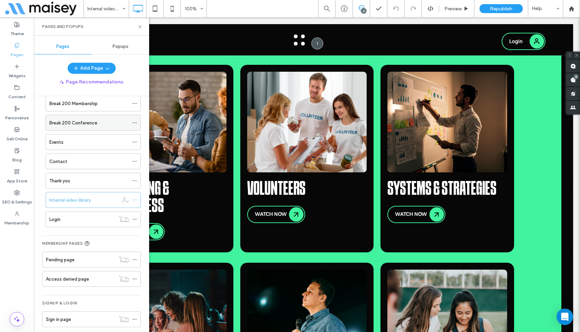
scroll to position [97, 0]
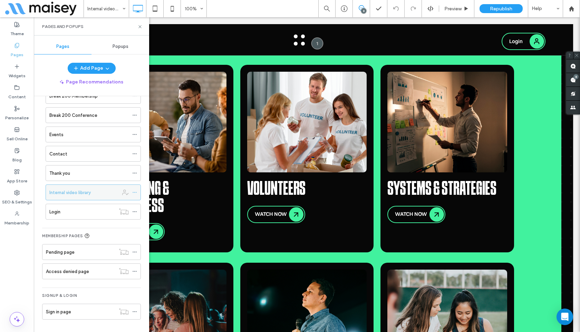
click at [136, 193] on use at bounding box center [135, 192] width 4 height 1
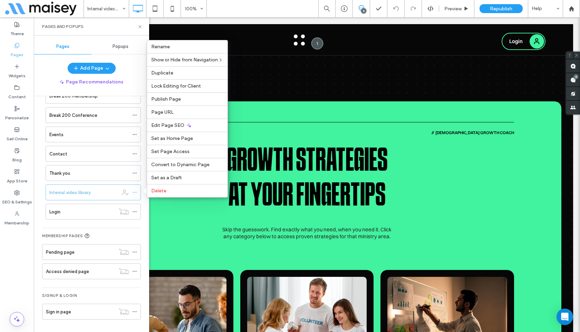
scroll to position [204, 0]
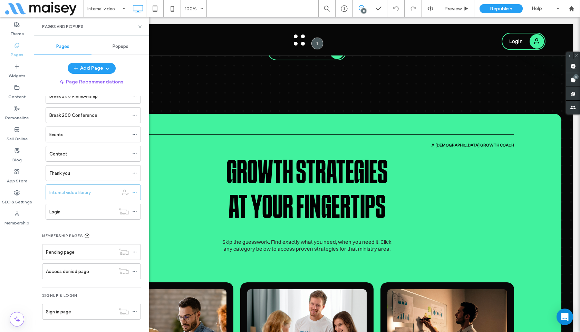
click at [288, 4] on div "Internal video library 100% 8 Preview Republish Help" at bounding box center [332, 8] width 496 height 17
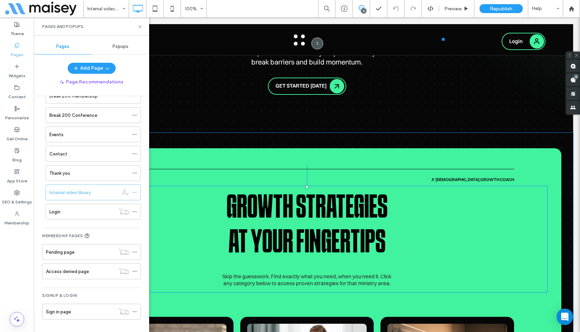
scroll to position [182, 0]
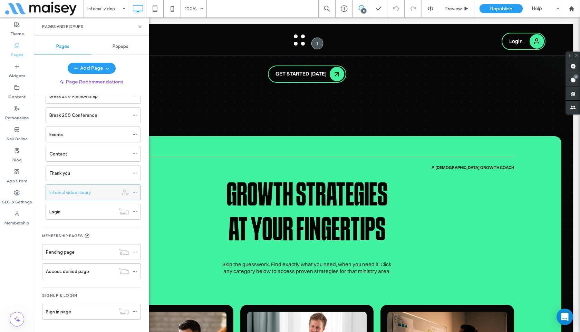
click at [135, 193] on icon at bounding box center [134, 192] width 5 height 5
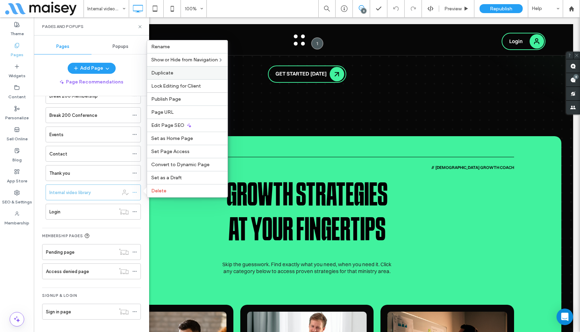
click at [179, 69] on div "Duplicate" at bounding box center [187, 72] width 80 height 13
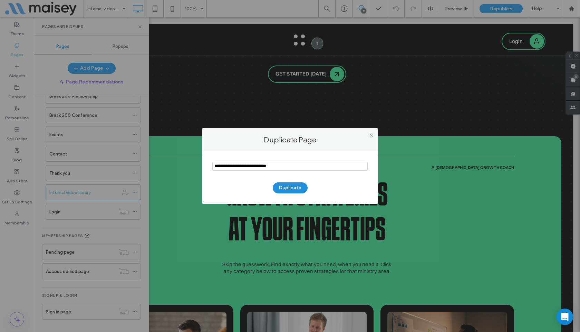
paste input "**********"
type input "**********"
click at [292, 186] on button "Duplicate" at bounding box center [290, 188] width 35 height 11
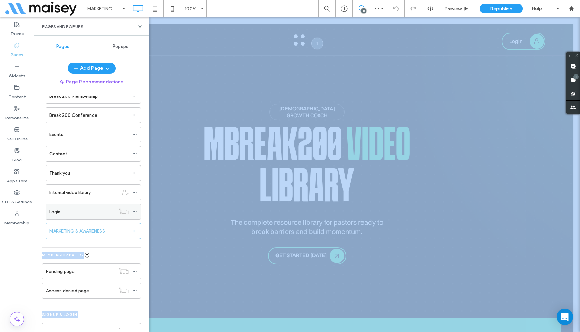
drag, startPoint x: 65, startPoint y: 233, endPoint x: 79, endPoint y: 211, distance: 26.7
click at [81, 208] on div "MARKETING & AWARENESS 100% 8 Preview Republish Help Site Comments Team & Client…" at bounding box center [290, 166] width 580 height 332
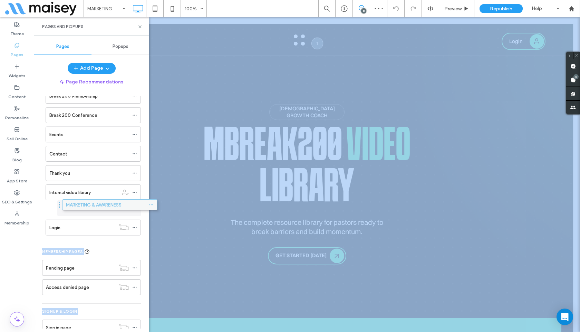
drag, startPoint x: 58, startPoint y: 229, endPoint x: 74, endPoint y: 206, distance: 28.2
click at [96, 205] on label "MARKETING & AWARENESS" at bounding box center [89, 209] width 56 height 12
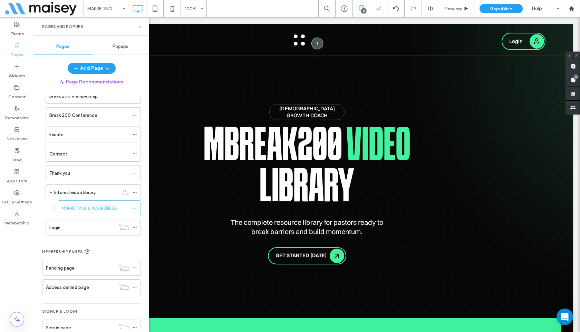
click at [140, 27] on use at bounding box center [139, 26] width 3 height 3
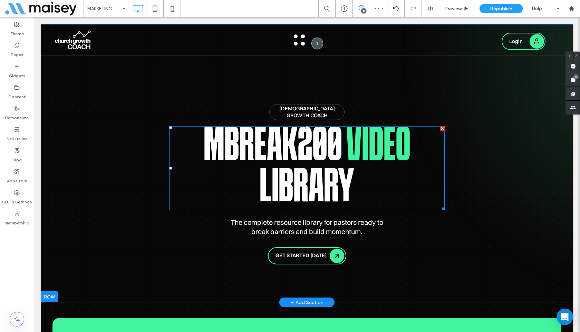
click at [219, 131] on span "MBreak200" at bounding box center [273, 147] width 138 height 41
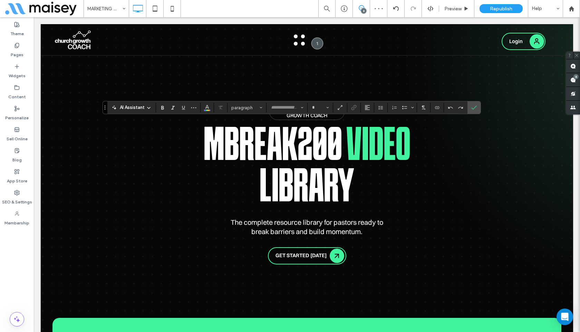
type input "**********"
type input "***"
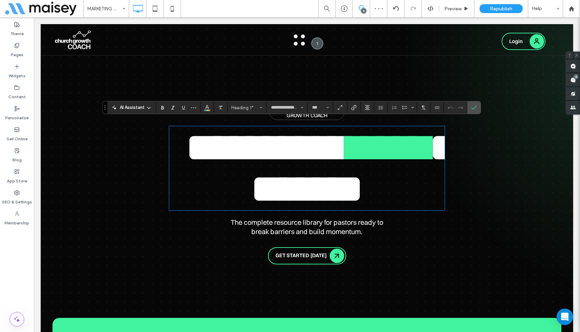
click at [207, 136] on span "*********" at bounding box center [266, 147] width 162 height 41
type input "*******"
type input "**"
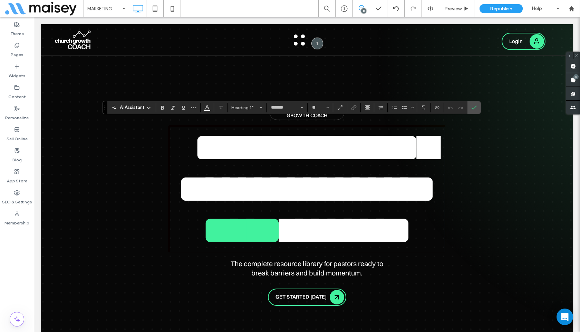
type input "**********"
type input "***"
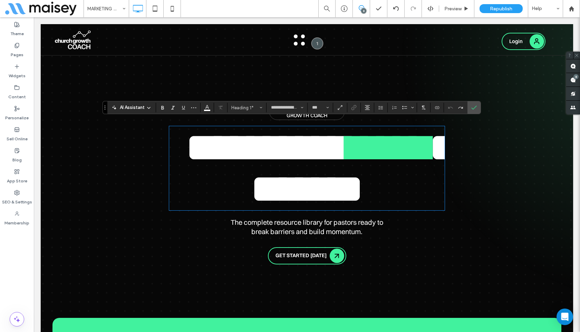
type input "*******"
type input "**"
type input "**********"
type input "***"
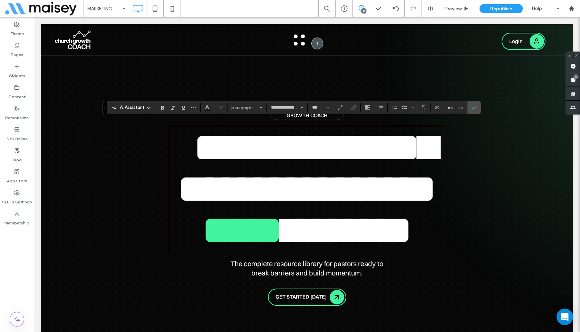
scroll to position [4, 0]
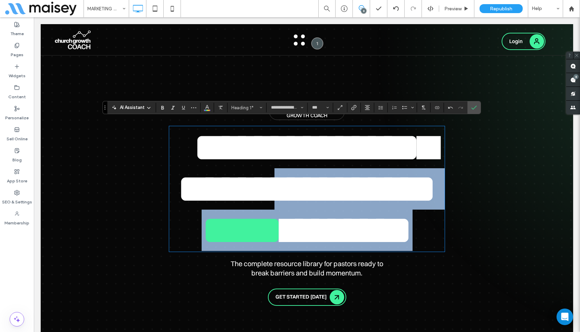
drag, startPoint x: 317, startPoint y: 175, endPoint x: 405, endPoint y: 208, distance: 94.5
click at [405, 208] on h1 "**********" at bounding box center [306, 189] width 275 height 124
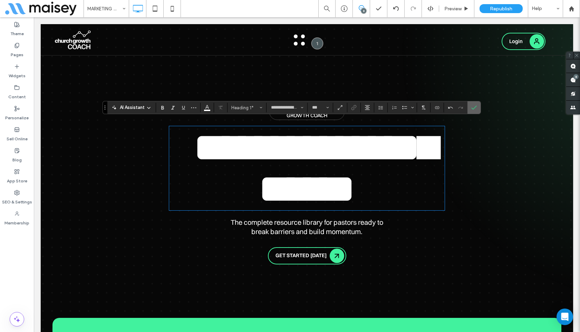
click at [474, 107] on icon "Confirm" at bounding box center [474, 108] width 6 height 6
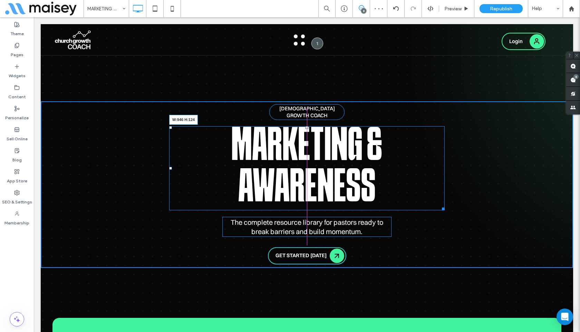
drag, startPoint x: 441, startPoint y: 202, endPoint x: 467, endPoint y: 201, distance: 25.6
click at [467, 201] on div "CHURCH GROWTH COACH MARKETING & AWARENESS W:946 H:124 The complete resource lib…" at bounding box center [307, 184] width 532 height 167
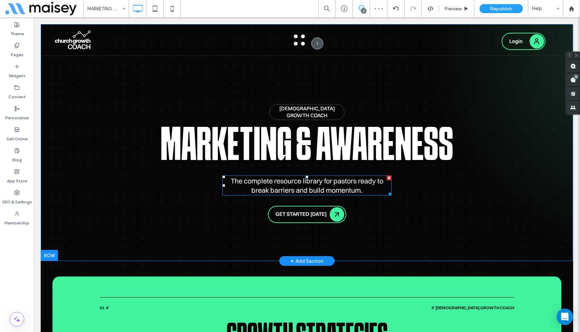
click at [389, 176] on div at bounding box center [389, 178] width 5 height 5
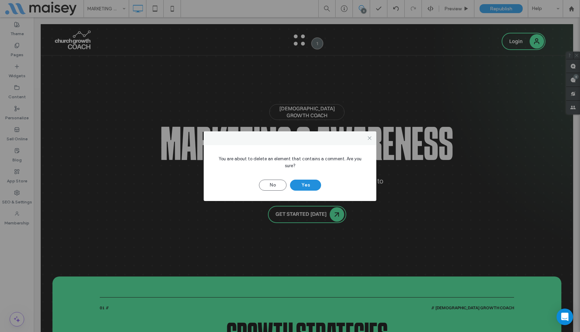
click at [305, 183] on button "Yes" at bounding box center [305, 185] width 31 height 11
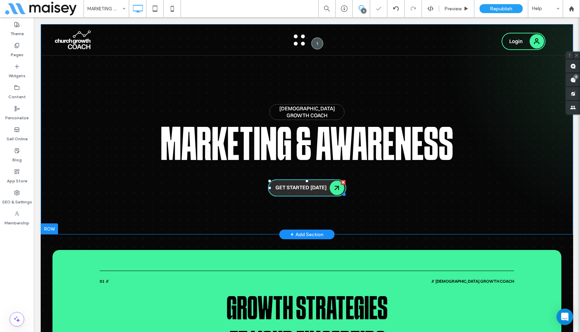
click at [343, 180] on div at bounding box center [343, 182] width 5 height 5
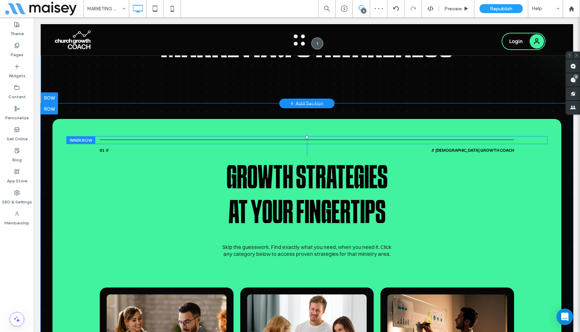
scroll to position [105, 0]
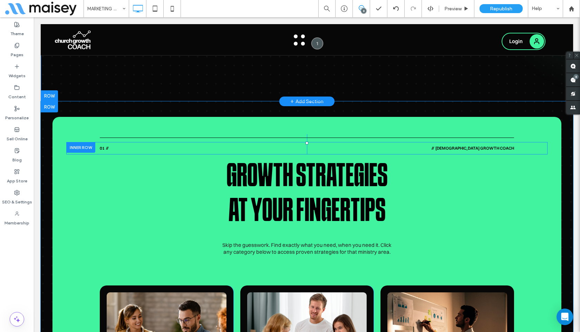
click at [81, 142] on div at bounding box center [80, 147] width 29 height 11
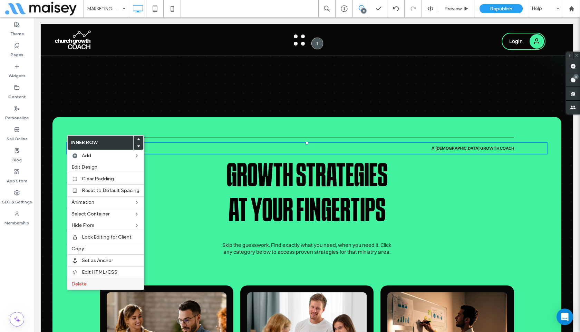
click at [112, 284] on label "Delete" at bounding box center [105, 284] width 68 height 6
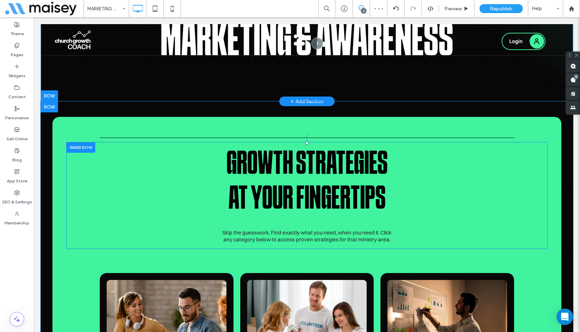
click at [76, 142] on div at bounding box center [80, 147] width 29 height 11
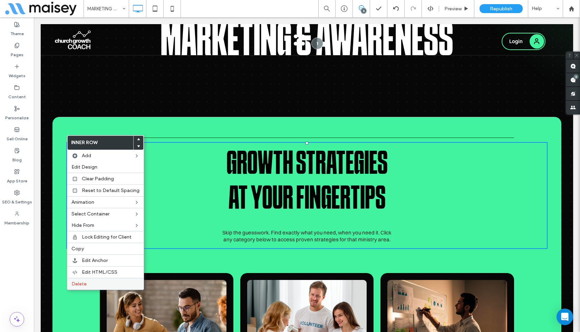
click at [86, 281] on label "Delete" at bounding box center [105, 284] width 68 height 6
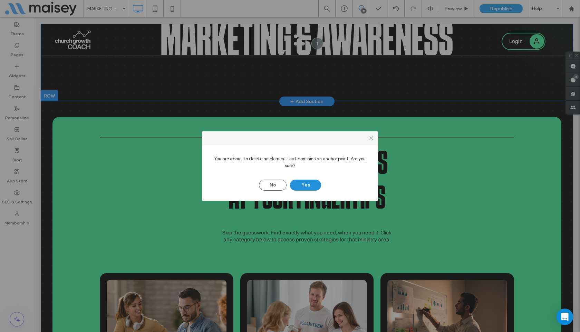
click at [298, 184] on button "Yes" at bounding box center [305, 185] width 31 height 11
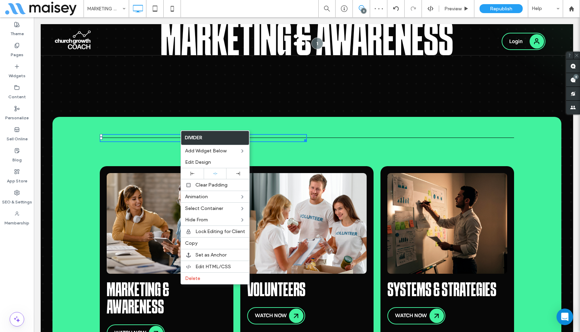
click at [147, 142] on div "Marketing & Awareness WATCH NOW Click To Paste Volunteers WATCH NOW Click To Pa…" at bounding box center [306, 250] width 481 height 217
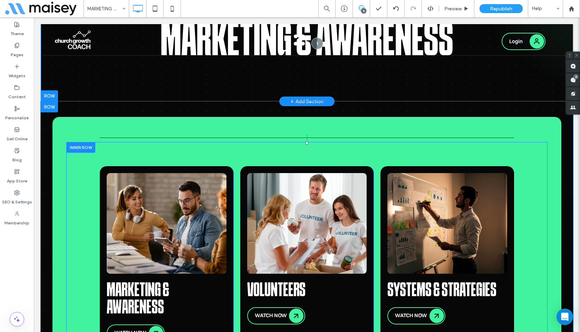
click at [85, 142] on div at bounding box center [80, 147] width 29 height 11
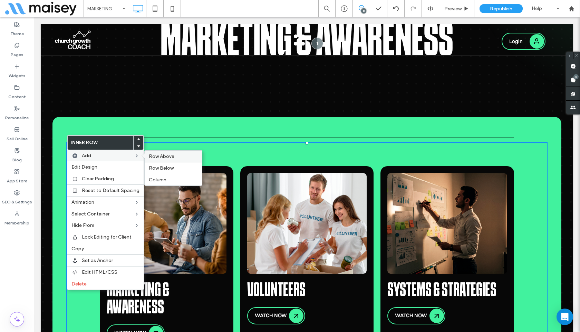
click at [158, 158] on span "Row Above" at bounding box center [162, 157] width 26 height 6
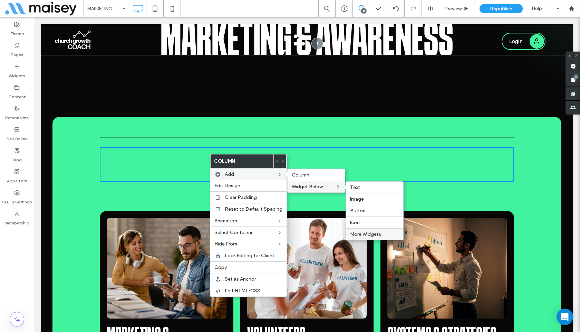
click at [356, 233] on span "More Widgets" at bounding box center [365, 235] width 31 height 6
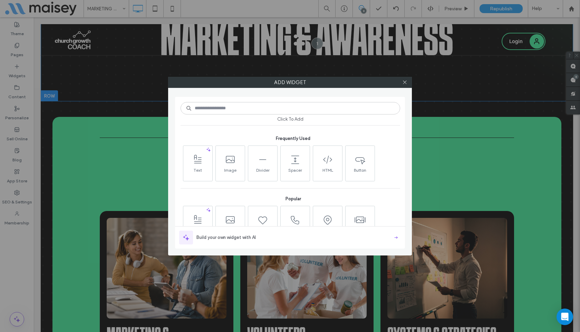
type input "*"
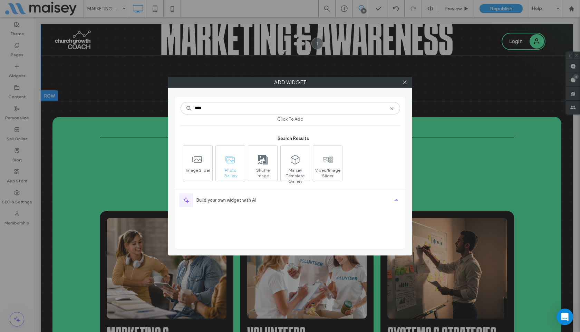
type input "****"
click at [235, 164] on icon at bounding box center [230, 159] width 11 height 11
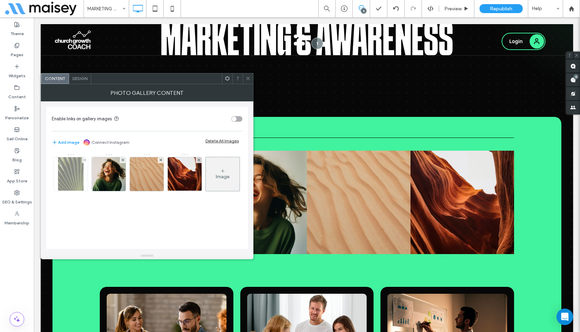
click at [73, 174] on img at bounding box center [71, 174] width 26 height 34
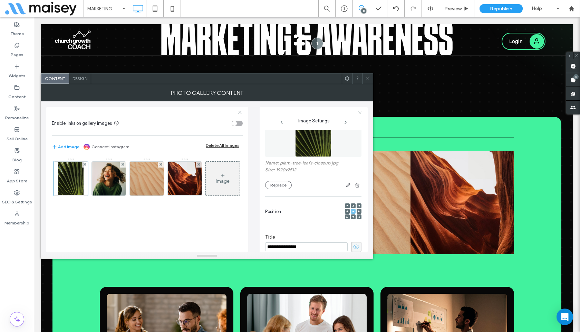
scroll to position [0, 0]
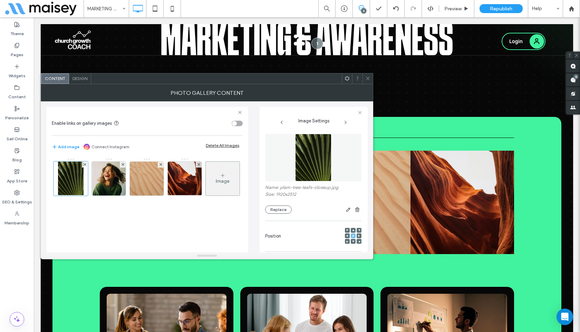
click at [347, 79] on icon at bounding box center [346, 78] width 5 height 5
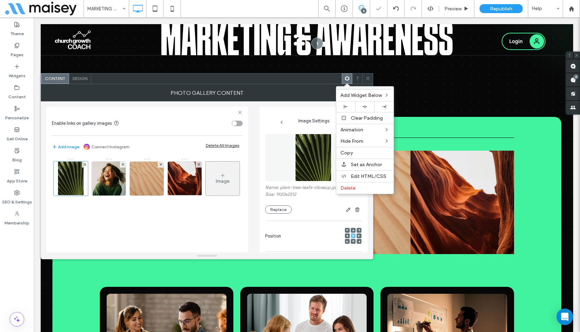
click at [368, 77] on icon at bounding box center [367, 78] width 5 height 5
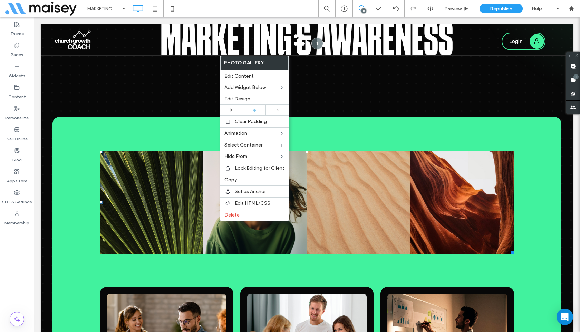
click at [85, 179] on div "Click To Paste Click To Paste Nature's Symphony Breathtaking colors of our plan…" at bounding box center [306, 202] width 481 height 121
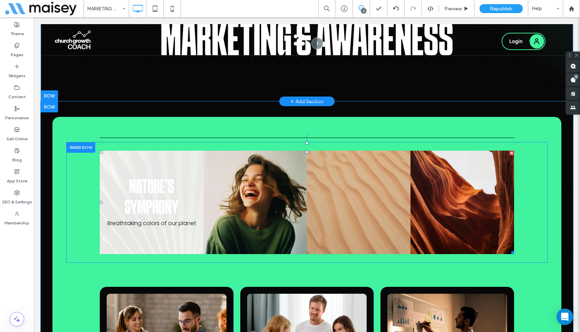
click at [133, 184] on link at bounding box center [152, 203] width 104 height 104
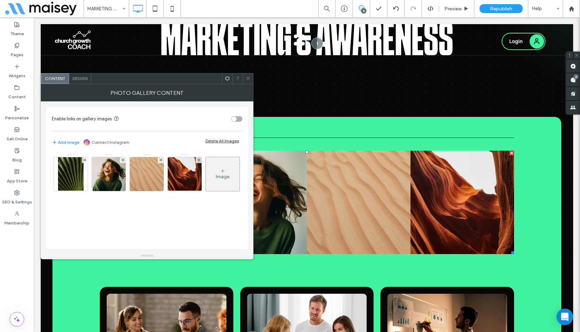
click at [238, 116] on div "toggle" at bounding box center [236, 119] width 11 height 6
click at [237, 119] on div "toggle" at bounding box center [236, 119] width 11 height 6
click at [226, 140] on div "Delete All Images" at bounding box center [221, 140] width 33 height 5
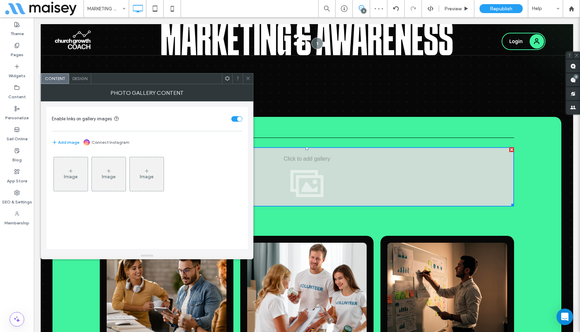
click at [76, 77] on span "Design" at bounding box center [79, 78] width 15 height 5
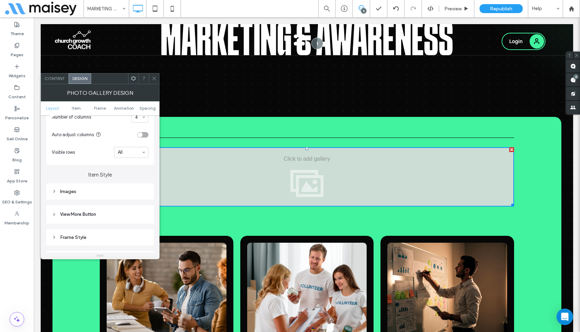
scroll to position [195, 0]
click at [154, 80] on icon at bounding box center [154, 78] width 5 height 5
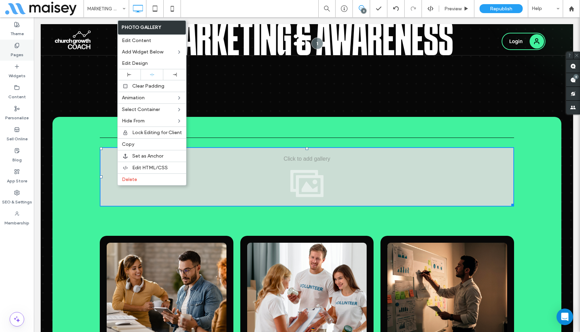
click at [21, 55] on label "Pages" at bounding box center [17, 53] width 13 height 10
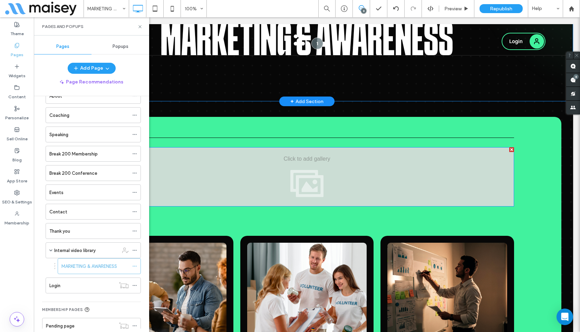
scroll to position [63, 0]
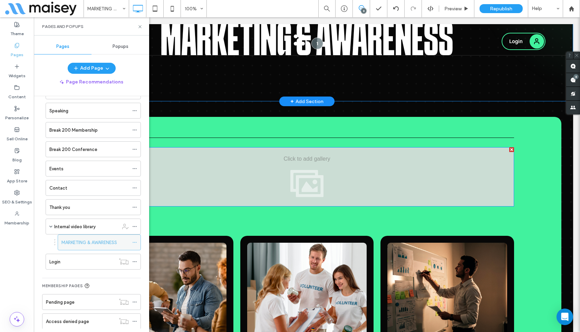
click at [134, 242] on icon at bounding box center [134, 242] width 5 height 5
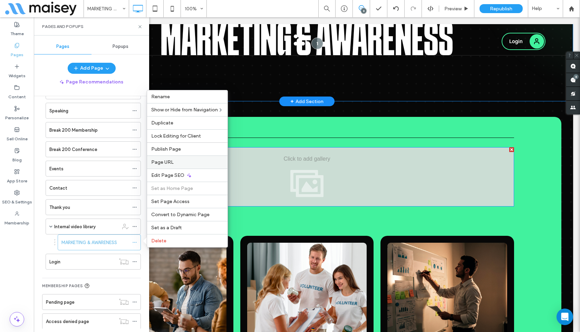
click at [173, 165] on label "Page URL" at bounding box center [187, 162] width 72 height 6
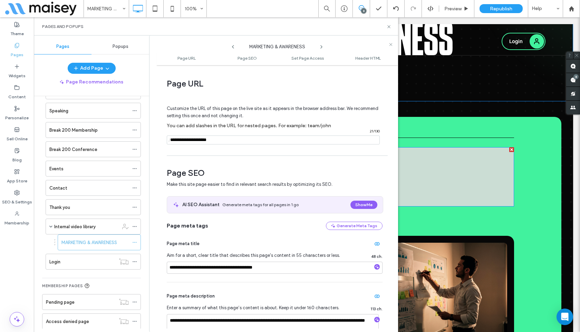
click at [198, 140] on input "notEmpty" at bounding box center [273, 140] width 213 height 9
type input "**********"
click at [285, 152] on div "Customize the URL of this page on the live site as it appears in the browser ad…" at bounding box center [275, 122] width 216 height 60
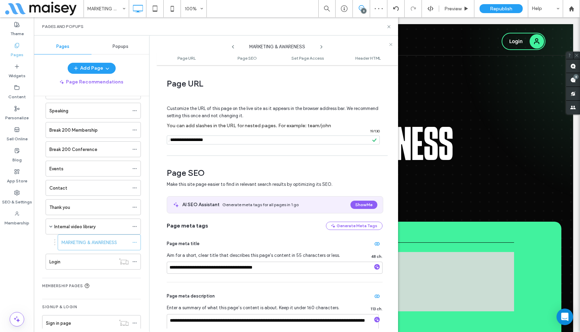
click at [388, 27] on use at bounding box center [388, 26] width 3 height 3
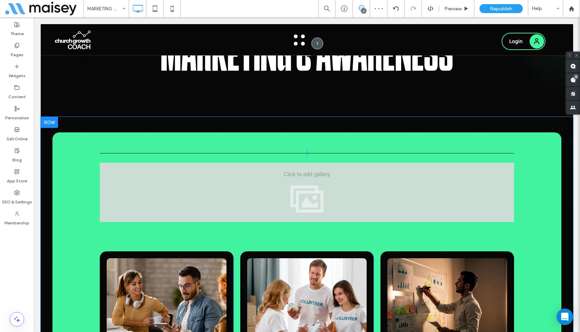
scroll to position [125, 0]
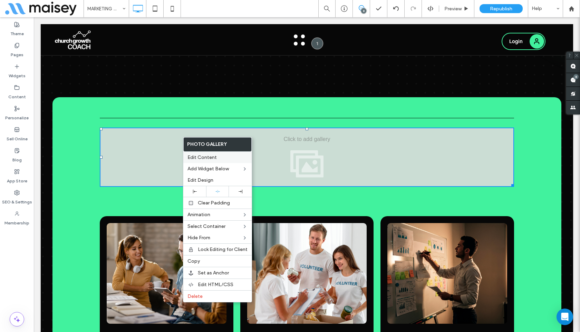
click at [208, 156] on span "Edit Content" at bounding box center [201, 158] width 29 height 6
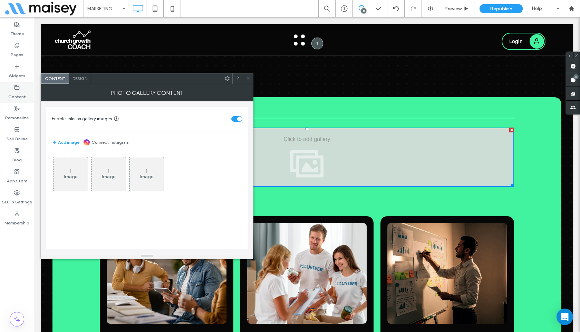
click at [13, 88] on div "Content" at bounding box center [17, 92] width 34 height 21
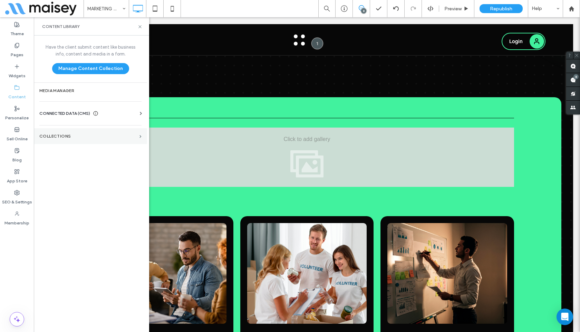
click at [62, 134] on label "Collections" at bounding box center [87, 136] width 97 height 5
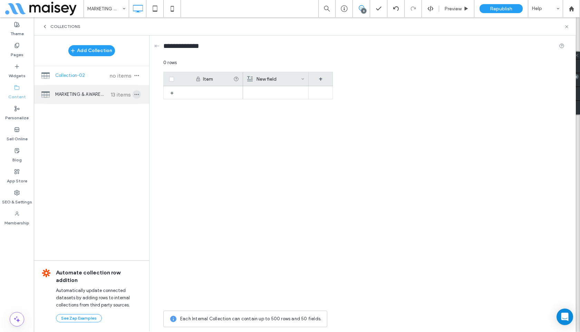
click at [137, 97] on icon "button" at bounding box center [137, 95] width 6 height 6
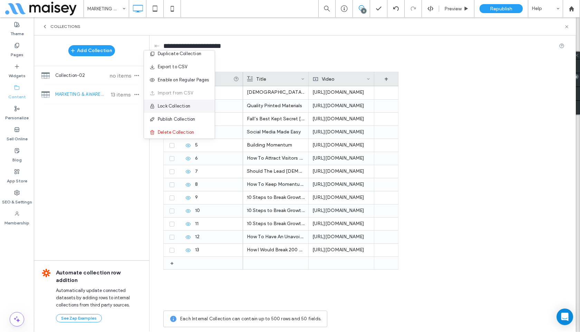
scroll to position [7, 0]
click at [201, 83] on div "Enable on Regular Pages" at bounding box center [179, 79] width 71 height 13
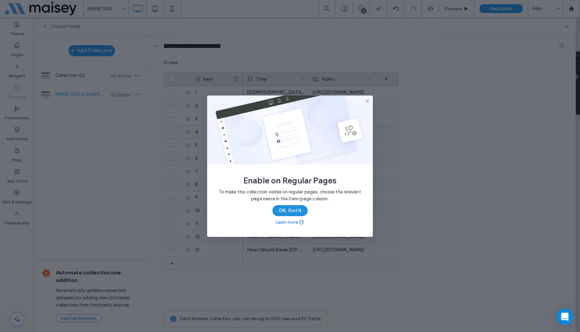
click at [296, 211] on button "OK, Got It" at bounding box center [289, 210] width 35 height 11
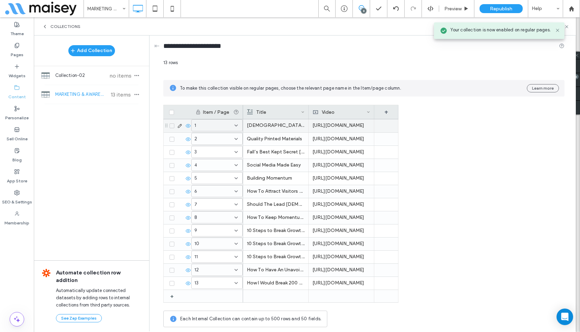
click at [204, 125] on div "1" at bounding box center [212, 125] width 37 height 7
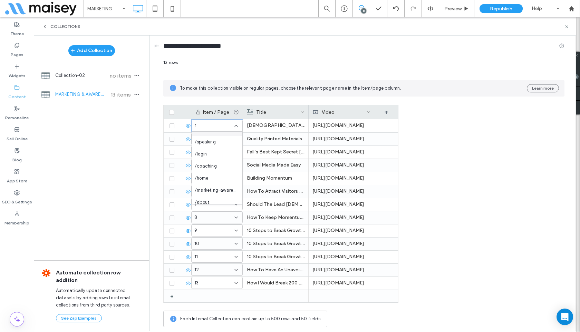
scroll to position [1, 0]
click at [131, 127] on div "Add Collection Collection-02 no items MARKETING & AWARENESS 13 items Automate c…" at bounding box center [91, 183] width 115 height 295
click at [567, 25] on icon at bounding box center [566, 26] width 5 height 5
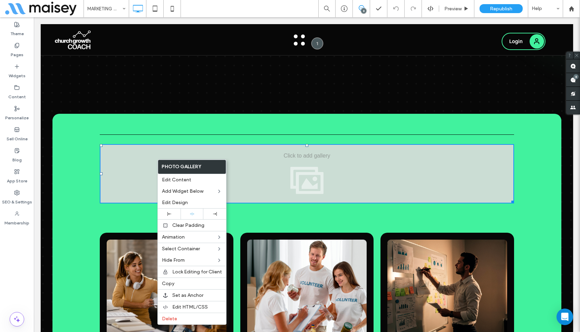
click at [133, 163] on div at bounding box center [307, 173] width 414 height 59
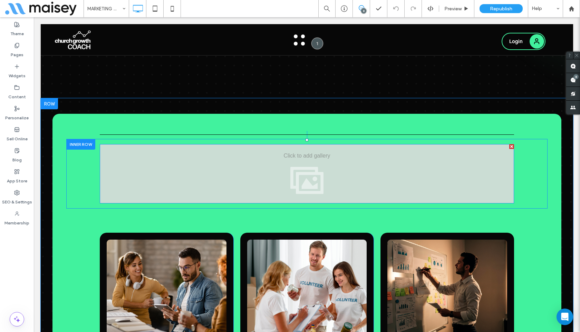
click at [133, 163] on div at bounding box center [307, 173] width 414 height 59
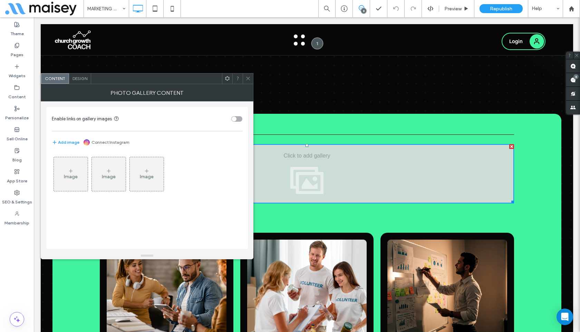
click at [69, 172] on icon at bounding box center [71, 171] width 6 height 6
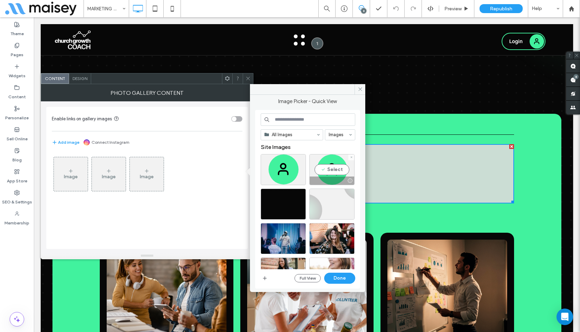
click at [309, 172] on div "Select" at bounding box center [331, 169] width 45 height 31
click at [186, 175] on div "Image Image Image" at bounding box center [147, 176] width 190 height 45
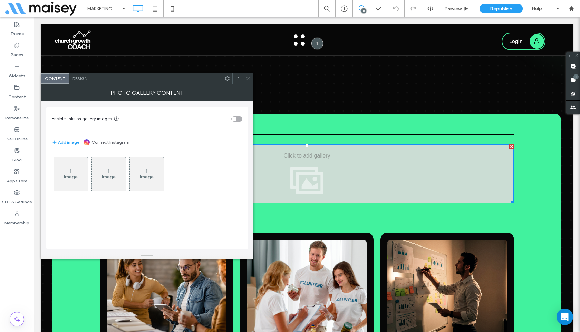
click at [55, 167] on div "Image" at bounding box center [71, 174] width 34 height 32
click at [75, 167] on div "Image" at bounding box center [71, 174] width 34 height 32
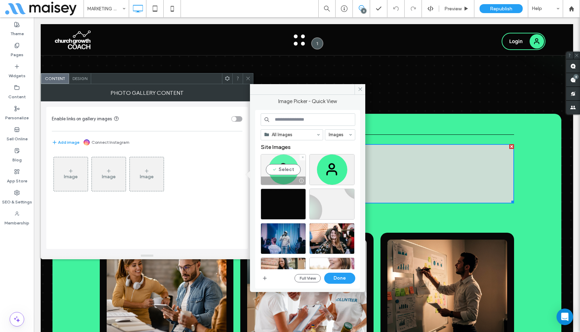
click at [278, 165] on div "Select" at bounding box center [283, 169] width 45 height 31
click at [337, 282] on button "Done" at bounding box center [339, 278] width 31 height 11
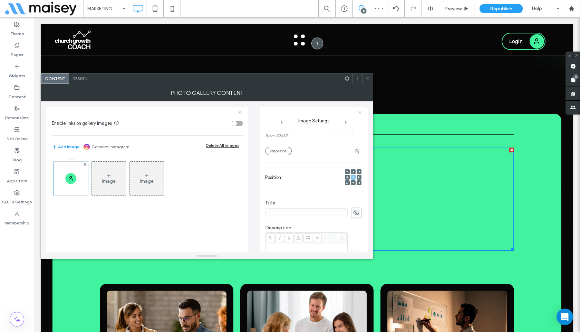
scroll to position [57, 0]
click at [351, 209] on span at bounding box center [356, 214] width 10 height 10
click at [338, 215] on input at bounding box center [306, 214] width 82 height 9
click at [346, 214] on div at bounding box center [313, 214] width 96 height 10
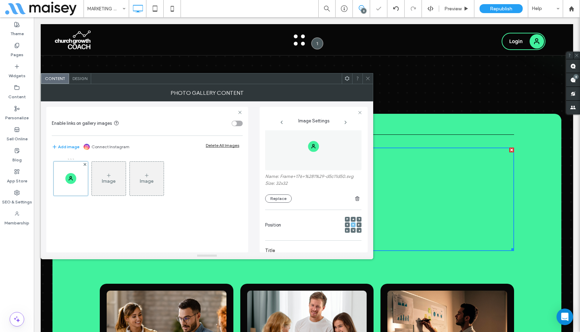
scroll to position [4, 0]
click at [241, 111] on use at bounding box center [239, 112] width 3 height 3
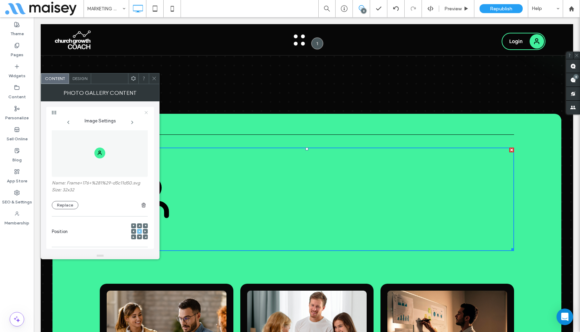
click at [146, 110] on icon at bounding box center [146, 112] width 4 height 4
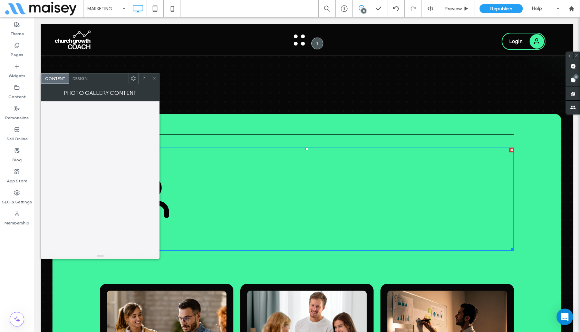
click at [75, 83] on div "Design" at bounding box center [80, 79] width 22 height 10
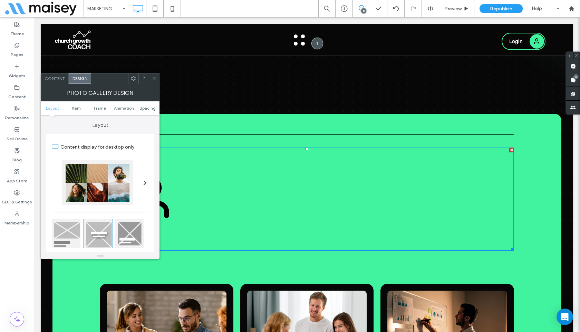
click at [53, 75] on div "Content" at bounding box center [55, 79] width 28 height 10
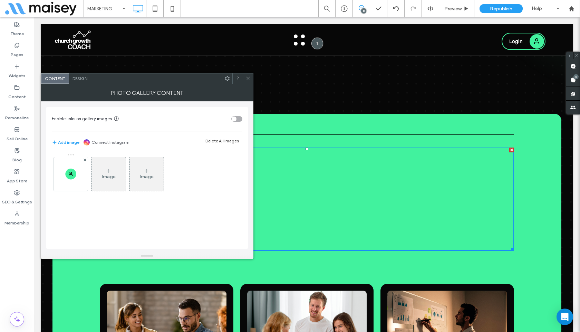
click at [244, 79] on div at bounding box center [248, 79] width 10 height 10
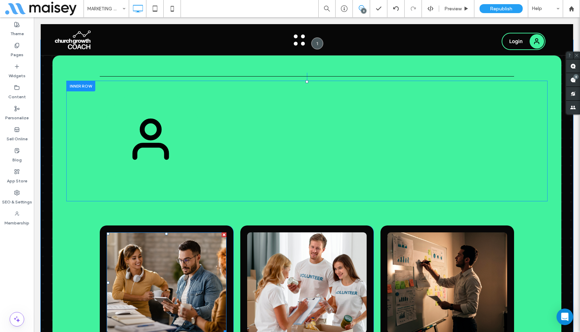
scroll to position [158, 0]
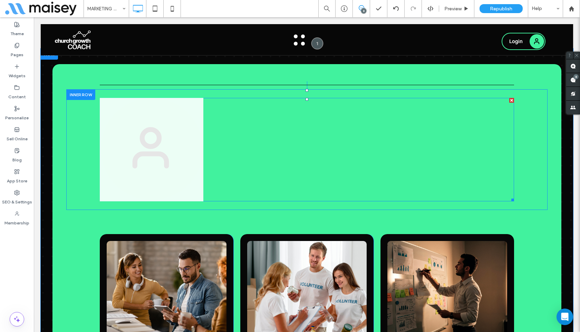
click at [156, 137] on link at bounding box center [152, 150] width 104 height 104
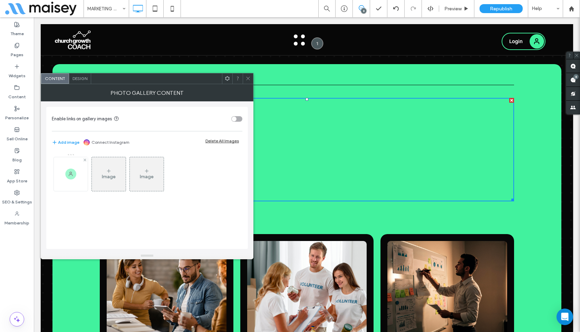
click at [80, 172] on div at bounding box center [71, 174] width 34 height 34
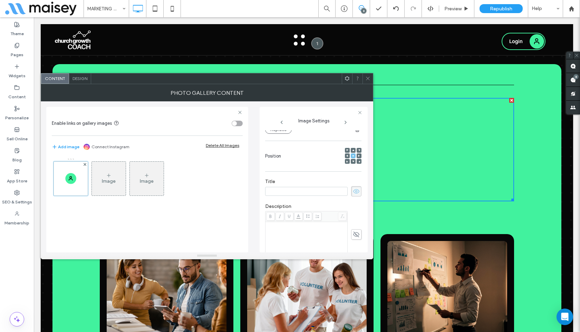
scroll to position [0, 0]
click at [70, 147] on button "Add image" at bounding box center [66, 147] width 28 height 8
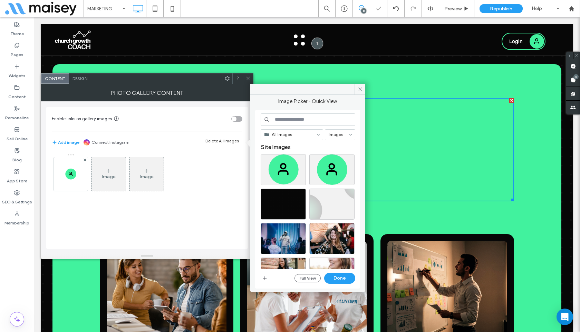
click at [205, 153] on div "Image Image" at bounding box center [147, 176] width 190 height 52
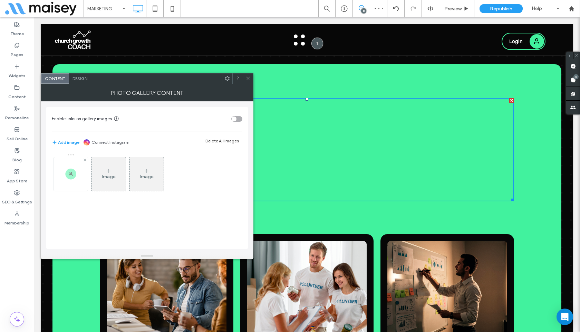
click at [73, 177] on img at bounding box center [70, 174] width 11 height 11
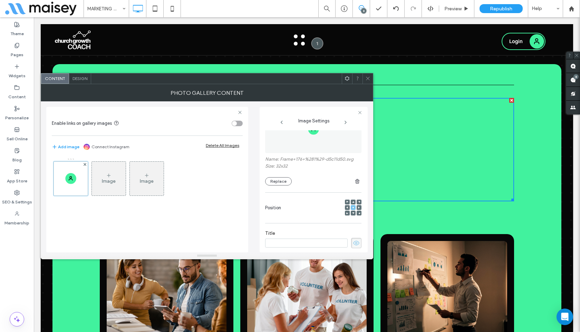
scroll to position [51, 0]
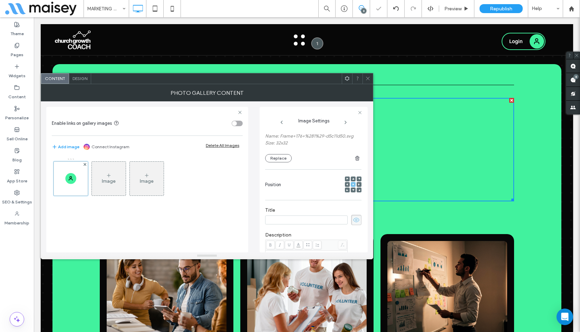
click at [371, 79] on div at bounding box center [367, 79] width 10 height 10
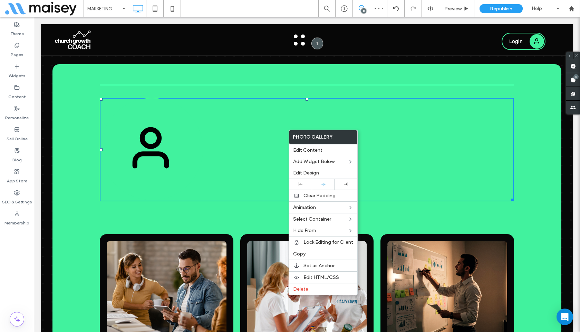
click at [241, 159] on div at bounding box center [255, 150] width 104 height 104
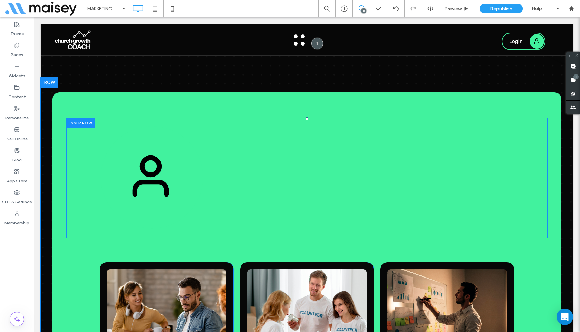
scroll to position [106, 0]
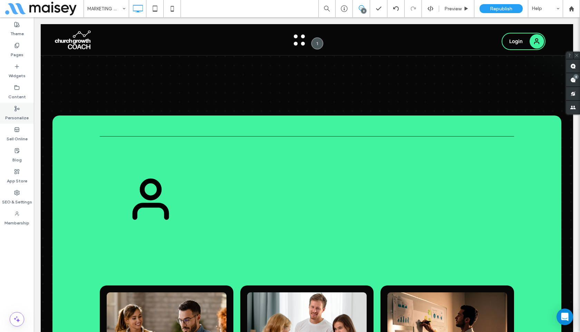
click at [22, 114] on label "Personalize" at bounding box center [16, 116] width 23 height 10
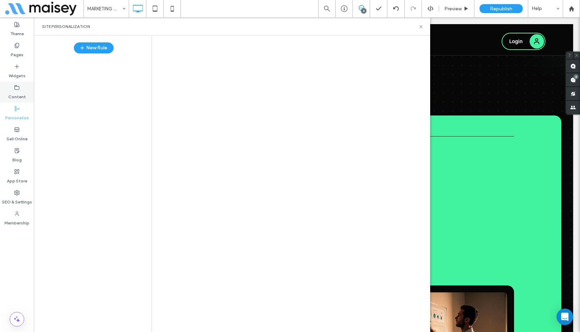
click at [18, 95] on label "Content" at bounding box center [17, 95] width 18 height 10
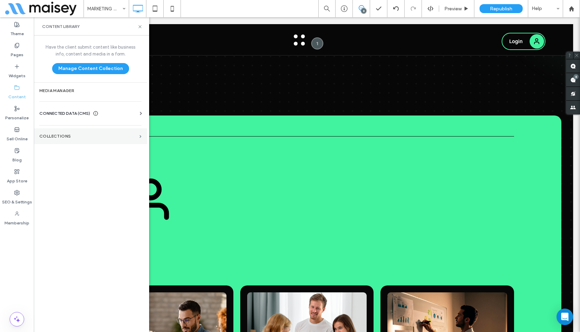
click at [98, 132] on section "Collections" at bounding box center [90, 136] width 113 height 16
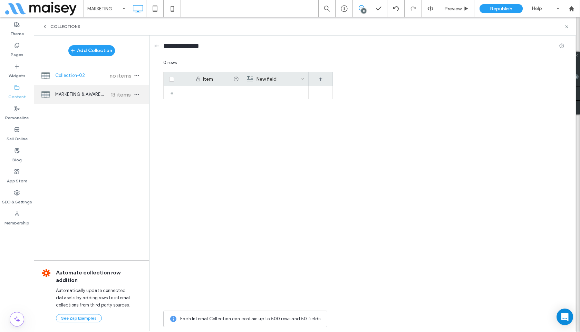
click at [89, 98] on div "MARKETING & AWARENESS 13 items" at bounding box center [91, 94] width 115 height 19
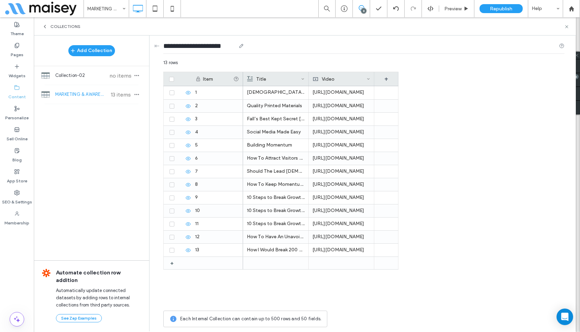
click at [562, 46] on icon at bounding box center [562, 46] width 6 height 6
click at [388, 79] on div "+" at bounding box center [386, 79] width 24 height 14
click at [410, 111] on div "Rich Text" at bounding box center [411, 107] width 67 height 7
click at [57, 25] on span "Collections" at bounding box center [65, 27] width 30 height 6
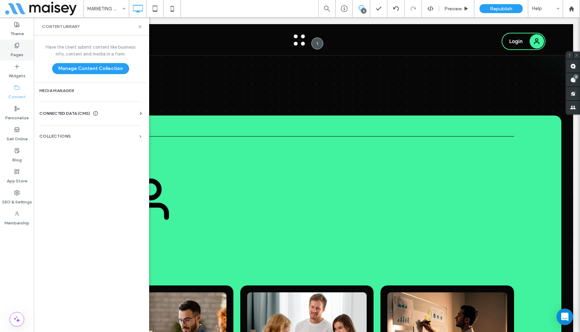
click at [17, 51] on label "Pages" at bounding box center [17, 53] width 13 height 10
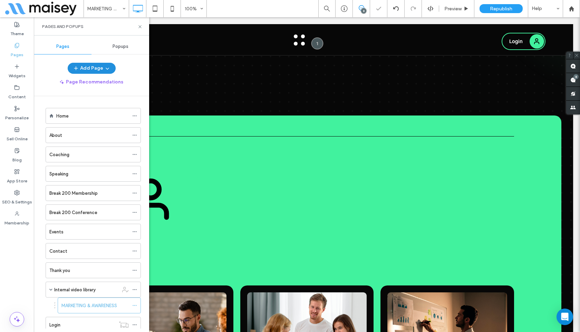
click at [98, 67] on button "Add Page" at bounding box center [92, 68] width 48 height 11
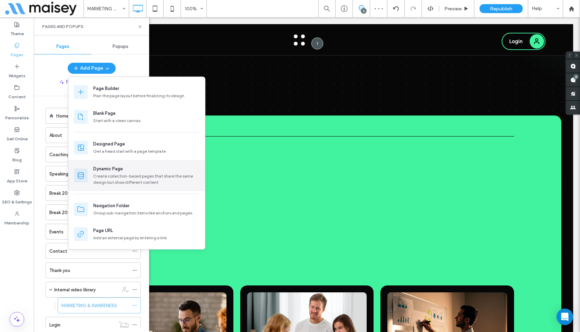
click at [134, 179] on div "Create collection-based pages that share the same design but show different con…" at bounding box center [146, 179] width 106 height 12
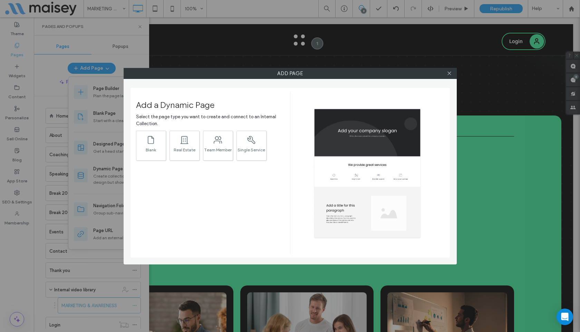
click at [241, 11] on div "Add Page Add a Dynamic Page Select the page type you want to create and connect…" at bounding box center [290, 166] width 580 height 332
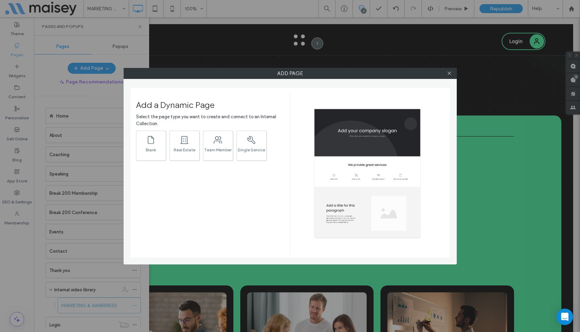
click at [251, 7] on div "Add Page Add a Dynamic Page Select the page type you want to create and connect…" at bounding box center [290, 166] width 580 height 332
click at [449, 77] on span at bounding box center [449, 73] width 5 height 10
